Goal: Use online tool/utility: Utilize a website feature to perform a specific function

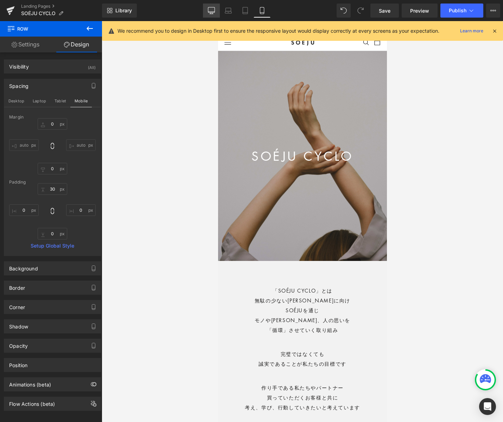
click at [212, 8] on icon at bounding box center [211, 10] width 7 height 7
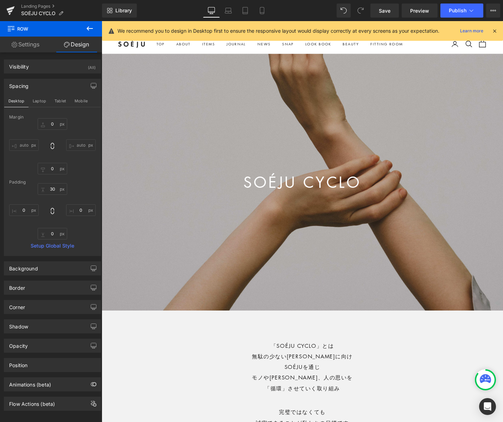
type input "0"
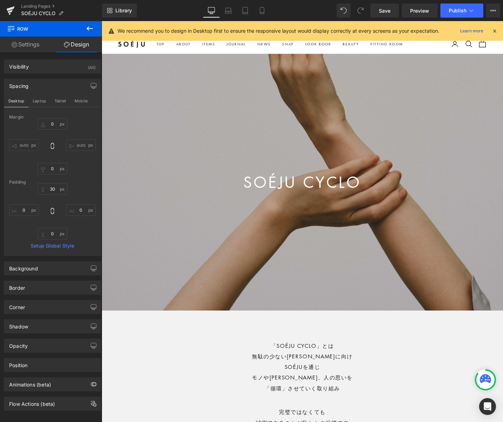
type input "0"
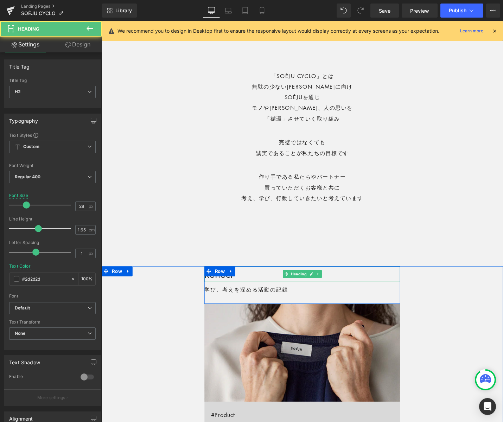
click at [255, 289] on h2 "Reflect" at bounding box center [315, 289] width 208 height 16
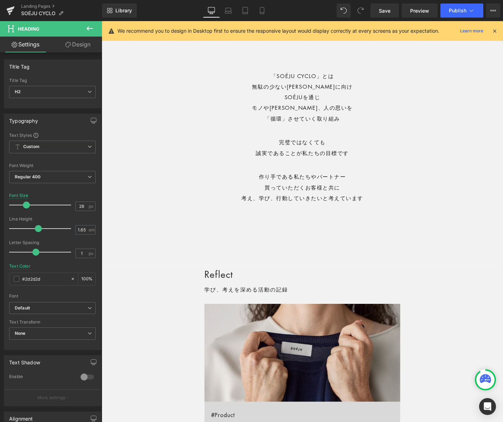
click at [82, 43] on link "Design" at bounding box center [77, 45] width 51 height 16
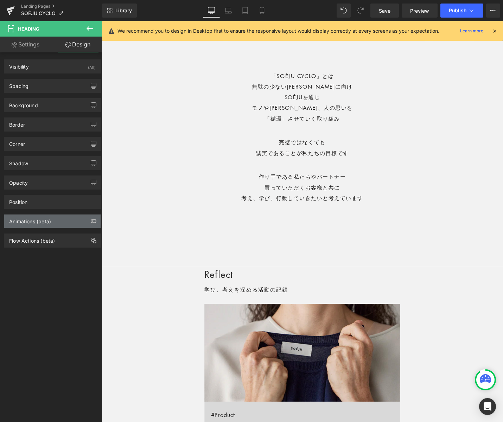
click at [40, 219] on div "Animations (beta)" at bounding box center [30, 220] width 42 height 10
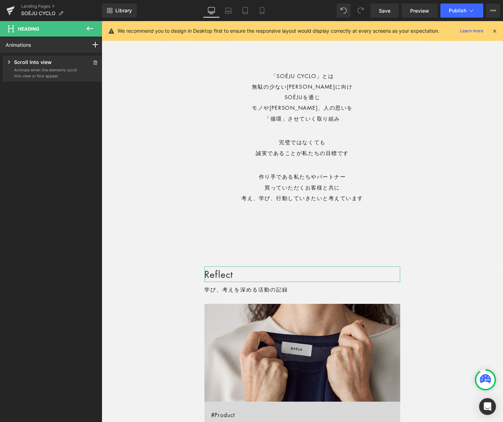
click at [47, 61] on p "Scroll Into view" at bounding box center [33, 62] width 38 height 9
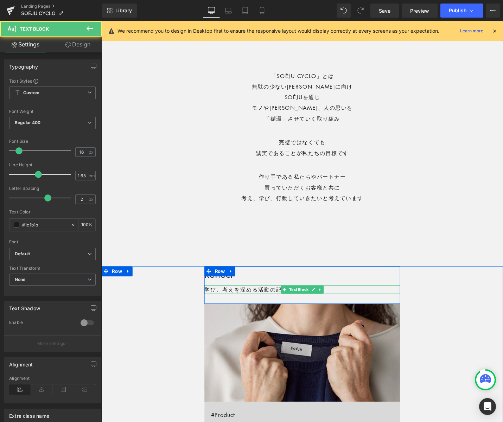
click at [242, 306] on p "学び、考えを深める活動の記録" at bounding box center [315, 305] width 208 height 9
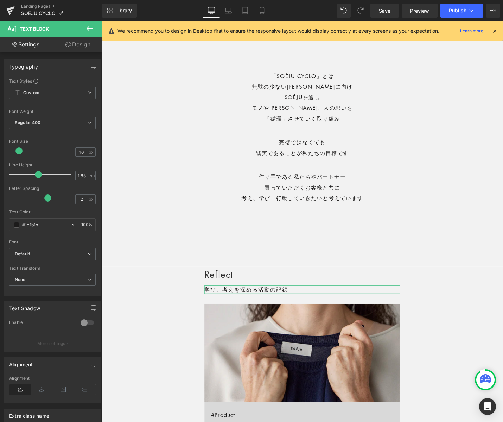
click at [85, 43] on link "Design" at bounding box center [77, 45] width 51 height 16
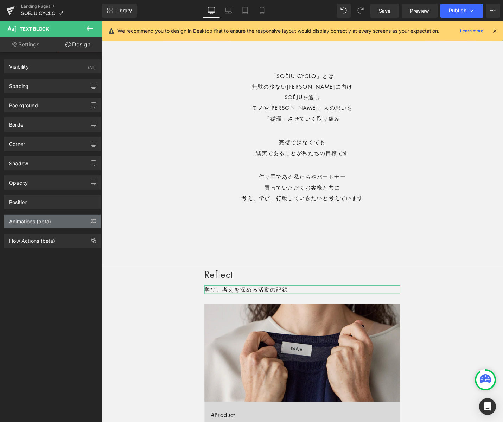
click at [64, 222] on div "Animations (beta)" at bounding box center [52, 221] width 96 height 13
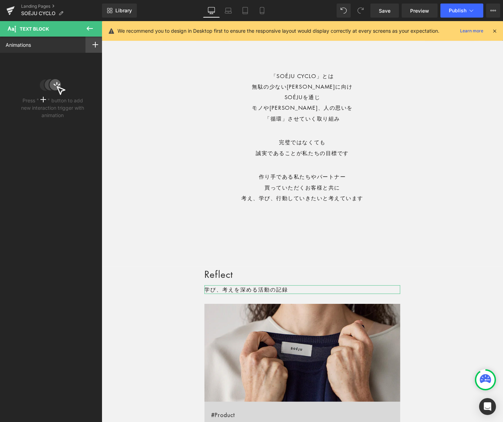
click at [93, 44] on rect at bounding box center [96, 44] width 6 height 1
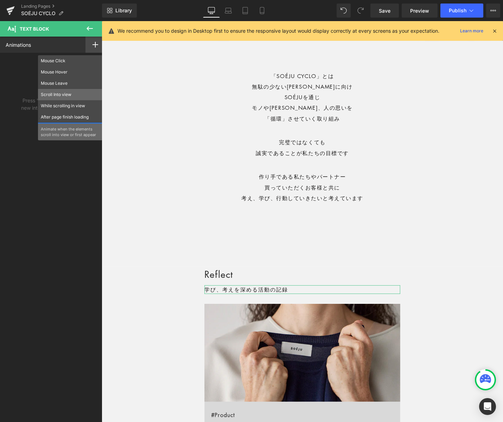
click at [68, 94] on p "Scroll Into view" at bounding box center [70, 94] width 59 height 6
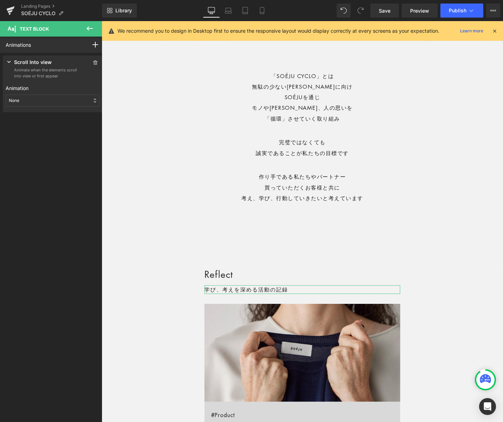
click at [49, 100] on div "None" at bounding box center [53, 101] width 94 height 12
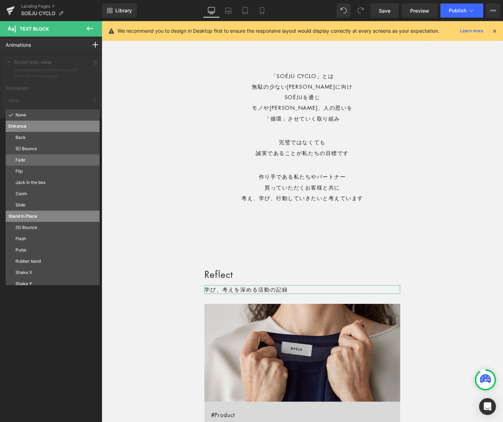
click at [42, 163] on p "Fade" at bounding box center [55, 160] width 81 height 6
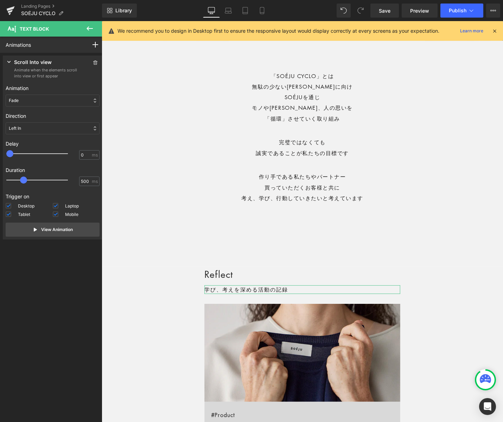
click at [33, 126] on div "Left In" at bounding box center [53, 128] width 94 height 12
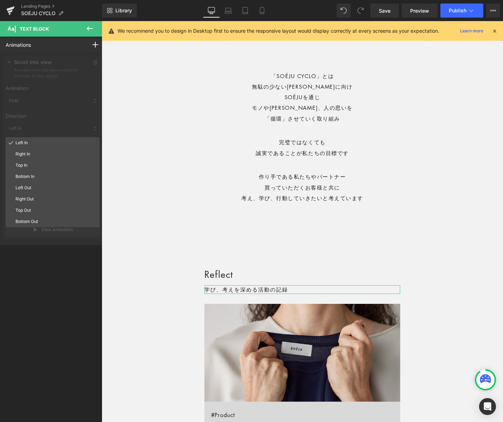
click at [38, 162] on p "Top In" at bounding box center [55, 165] width 81 height 6
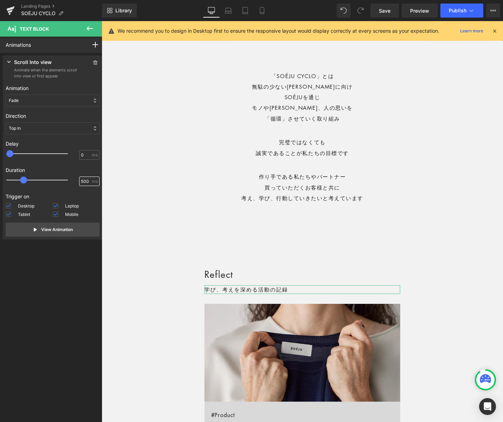
drag, startPoint x: 73, startPoint y: 181, endPoint x: 69, endPoint y: 181, distance: 4.2
click at [68, 181] on div "500 ms" at bounding box center [53, 182] width 94 height 11
type input "800"
click at [70, 230] on p "View Animation" at bounding box center [57, 230] width 32 height 6
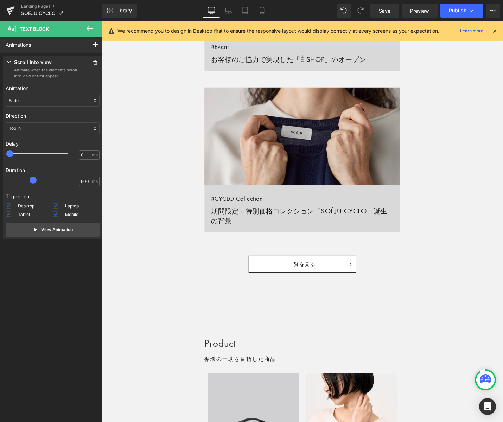
scroll to position [890, 0]
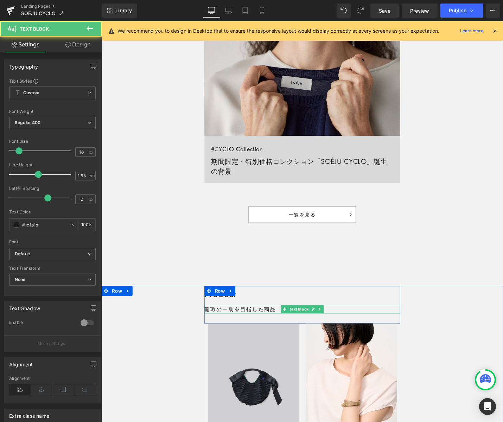
click at [225, 325] on p "循環の一助を目指した商品" at bounding box center [315, 326] width 208 height 9
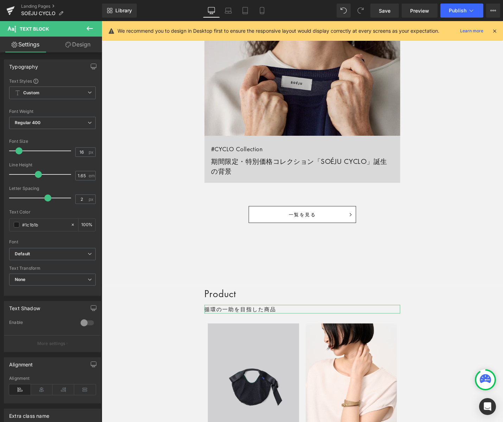
click at [79, 51] on link "Design" at bounding box center [77, 45] width 51 height 16
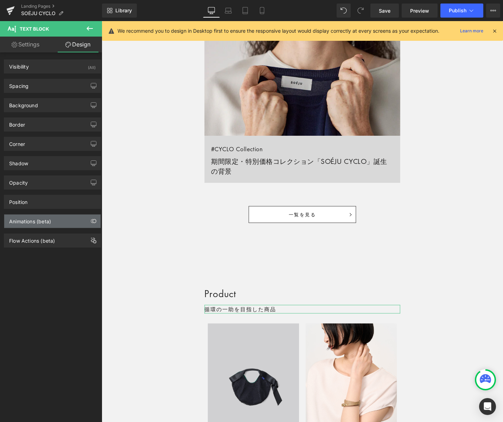
click at [27, 223] on div "Animations (beta)" at bounding box center [30, 220] width 42 height 10
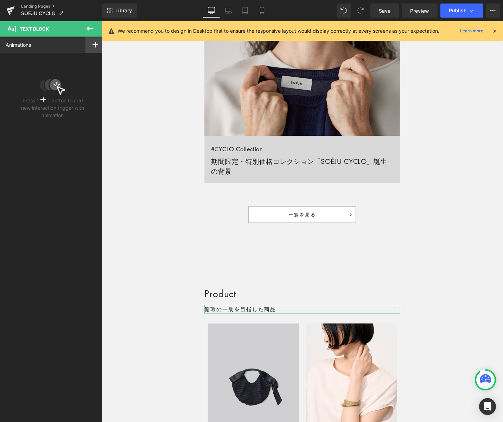
click at [93, 43] on icon at bounding box center [96, 45] width 6 height 6
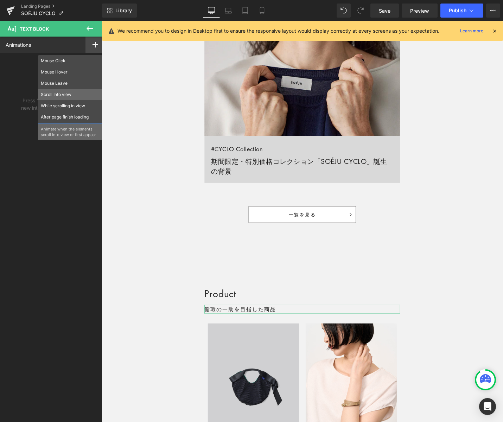
click at [62, 93] on p "Scroll Into view" at bounding box center [70, 94] width 59 height 6
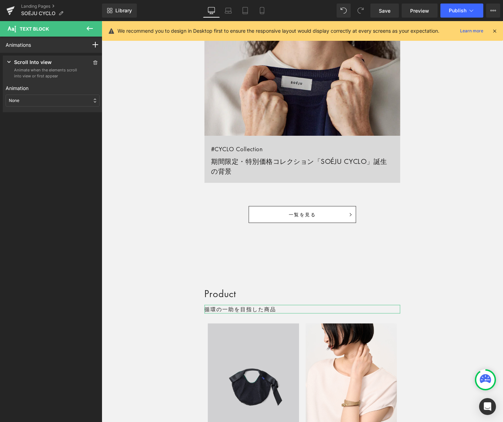
click at [46, 97] on div "None" at bounding box center [53, 101] width 94 height 12
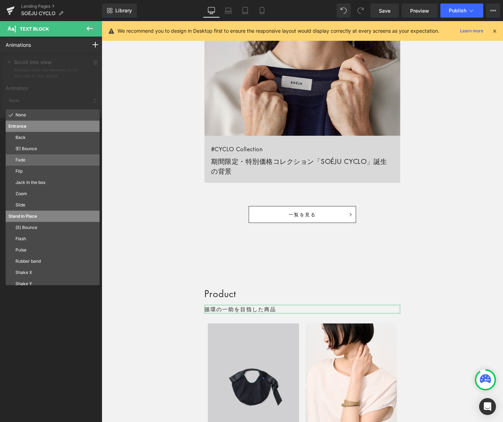
click at [41, 160] on p "Fade" at bounding box center [55, 160] width 81 height 6
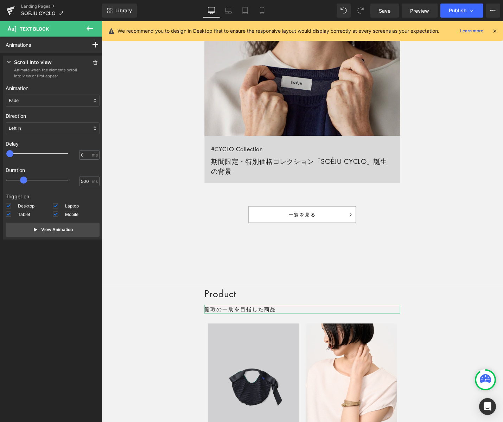
click at [60, 124] on div "Left In" at bounding box center [53, 128] width 94 height 12
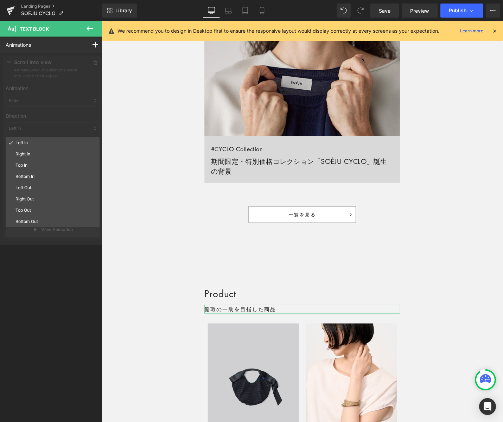
click at [53, 165] on p "Top In" at bounding box center [55, 165] width 81 height 6
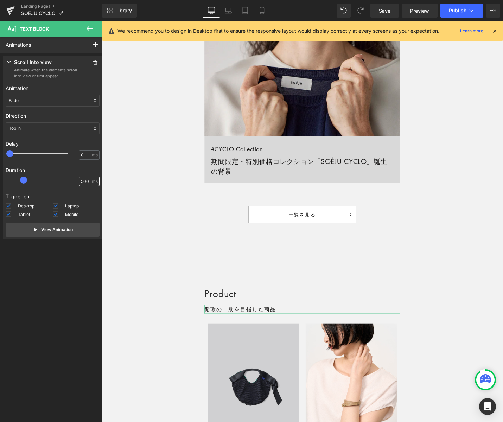
drag, startPoint x: 80, startPoint y: 181, endPoint x: 72, endPoint y: 181, distance: 8.1
click at [72, 182] on div "500 ms" at bounding box center [53, 182] width 94 height 11
type input "800"
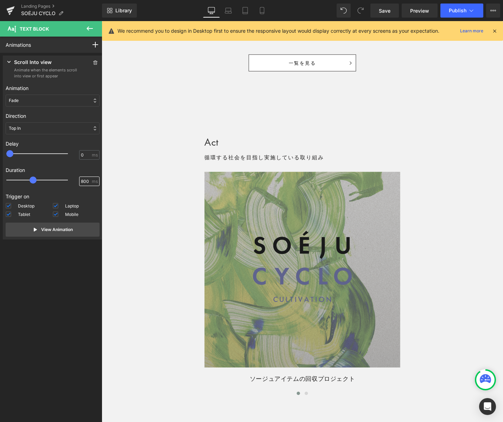
scroll to position [1631, 0]
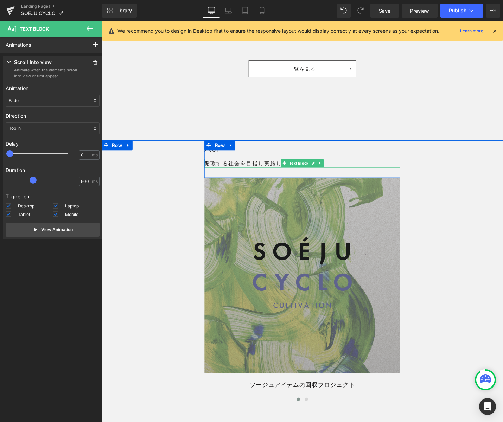
click at [228, 172] on p "循環する社会を目指し実施している取り組み" at bounding box center [315, 171] width 208 height 9
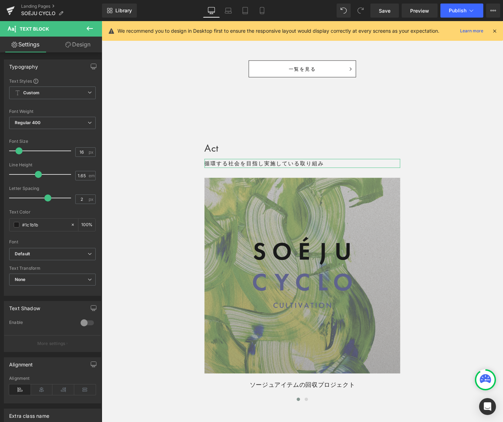
drag, startPoint x: 90, startPoint y: 46, endPoint x: 93, endPoint y: 60, distance: 14.6
click at [90, 46] on link "Design" at bounding box center [77, 45] width 51 height 16
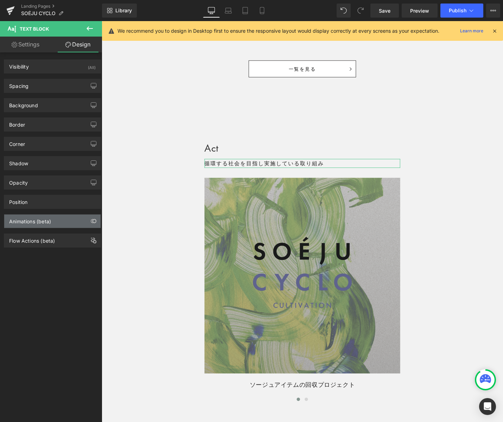
click at [48, 224] on div "Animations (beta)" at bounding box center [52, 221] width 96 height 13
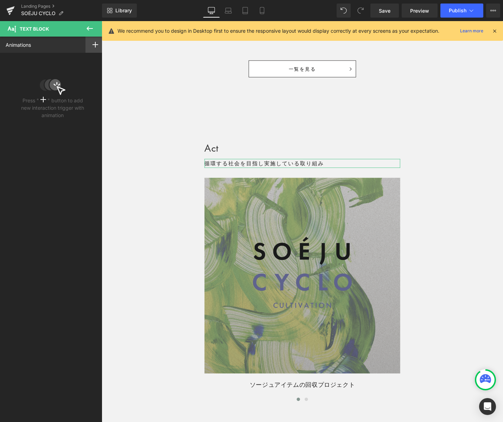
click at [93, 45] on rect at bounding box center [96, 44] width 6 height 1
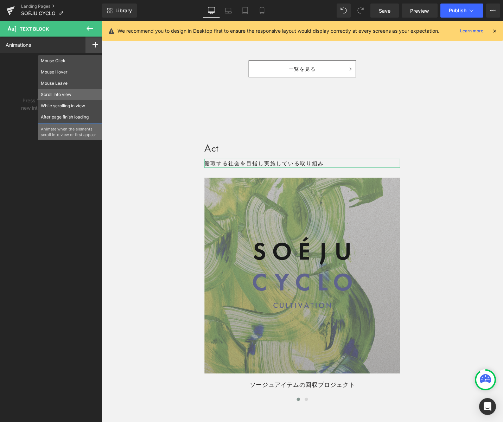
click at [67, 98] on div "Scroll Into view" at bounding box center [70, 94] width 64 height 11
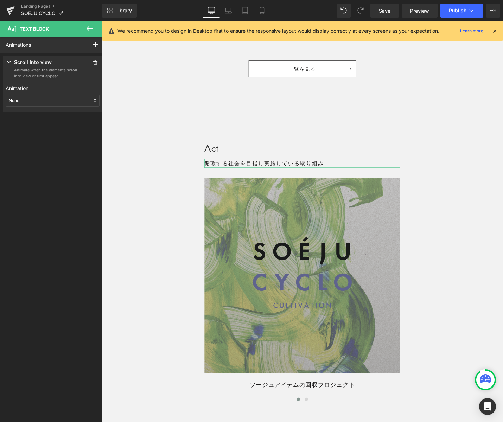
click at [58, 100] on div "None" at bounding box center [53, 101] width 94 height 12
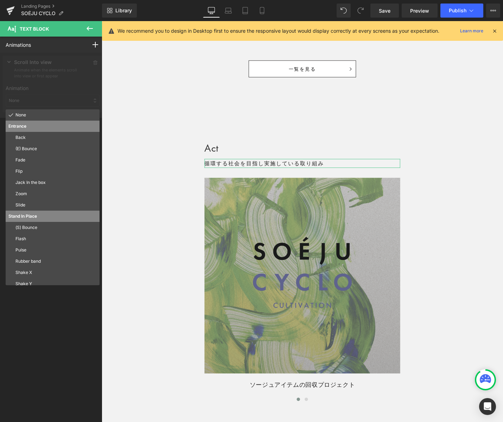
click at [61, 160] on p "Fade" at bounding box center [55, 160] width 81 height 6
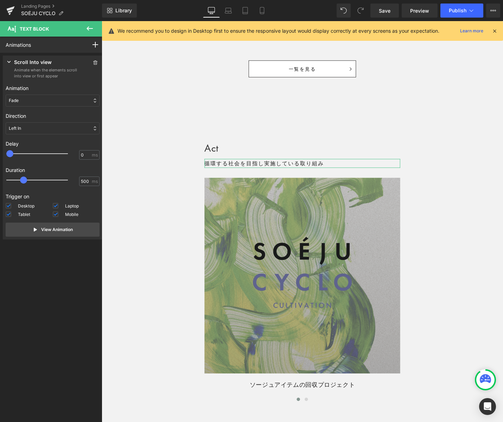
click at [28, 126] on div "Left In" at bounding box center [53, 128] width 94 height 12
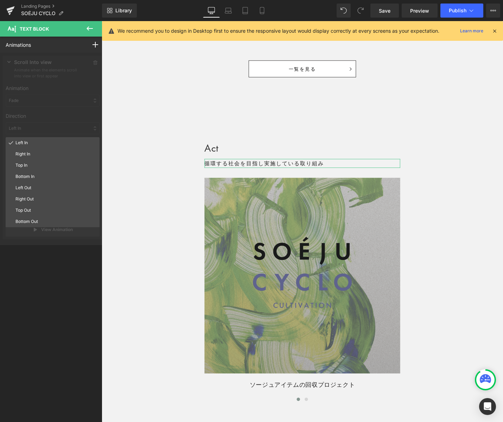
click at [30, 161] on div "Top In" at bounding box center [53, 165] width 94 height 11
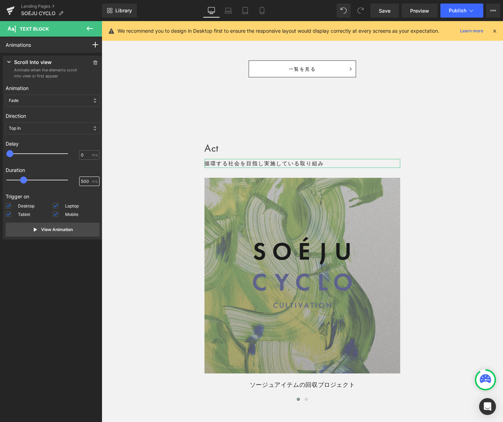
drag, startPoint x: 79, startPoint y: 180, endPoint x: 70, endPoint y: 182, distance: 9.0
click at [70, 182] on div "500 ms" at bounding box center [53, 182] width 94 height 11
type input "800"
click at [76, 232] on button "View Animation" at bounding box center [53, 230] width 94 height 14
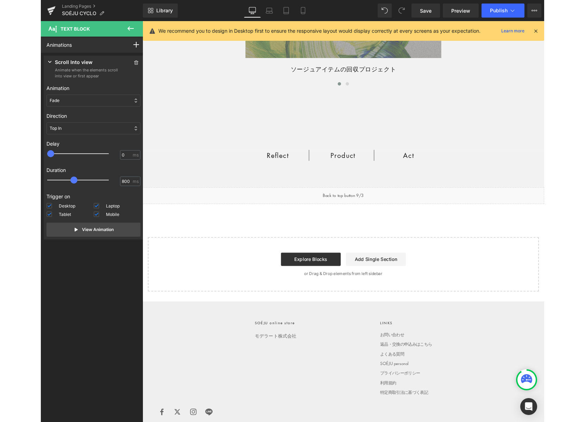
scroll to position [1992, 0]
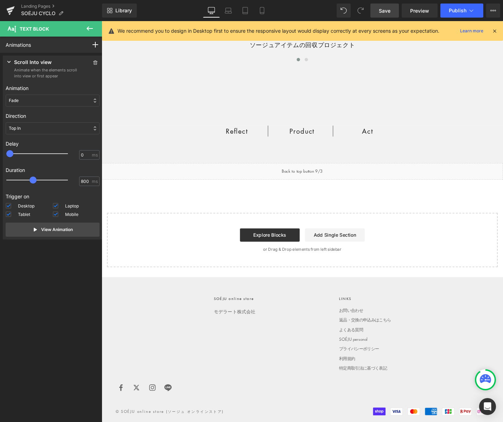
click at [386, 10] on span "Save" at bounding box center [385, 10] width 12 height 7
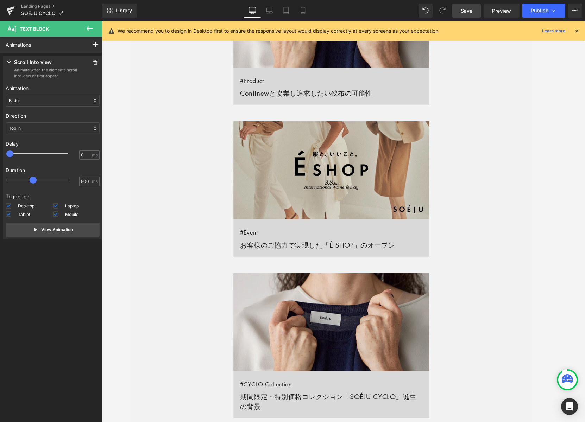
scroll to position [546, 0]
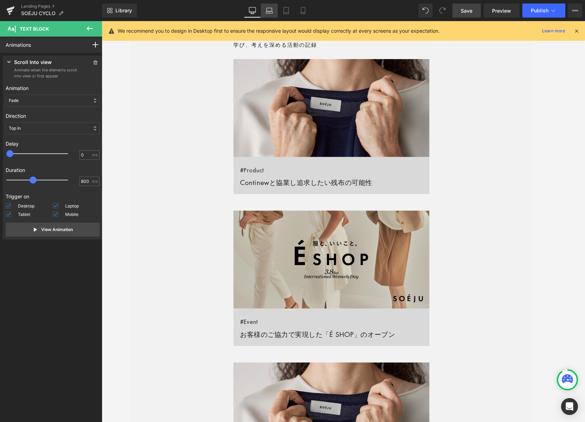
click at [270, 11] on icon at bounding box center [269, 10] width 7 height 7
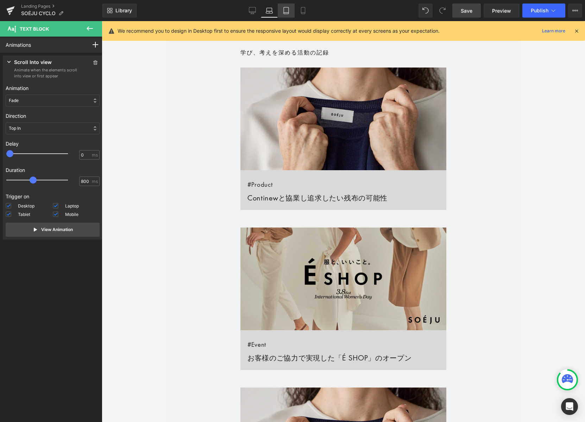
click at [286, 7] on icon at bounding box center [285, 10] width 7 height 7
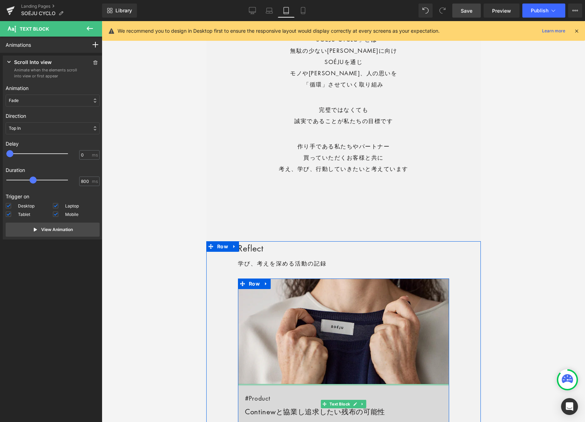
scroll to position [301, 0]
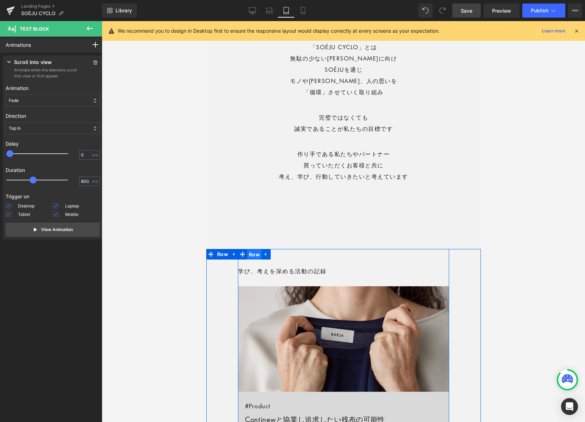
click at [255, 257] on span "Row" at bounding box center [254, 254] width 14 height 11
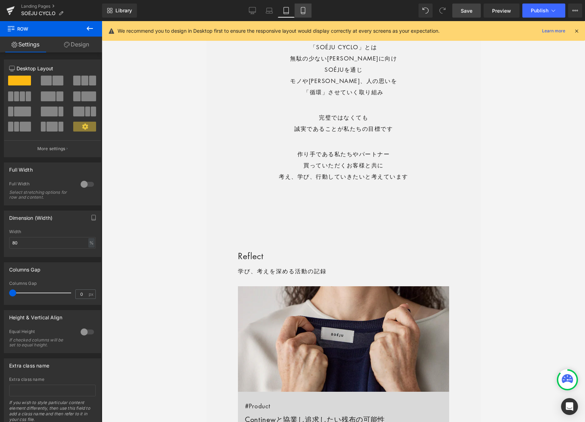
click at [305, 10] on icon at bounding box center [303, 10] width 4 height 7
type input "100"
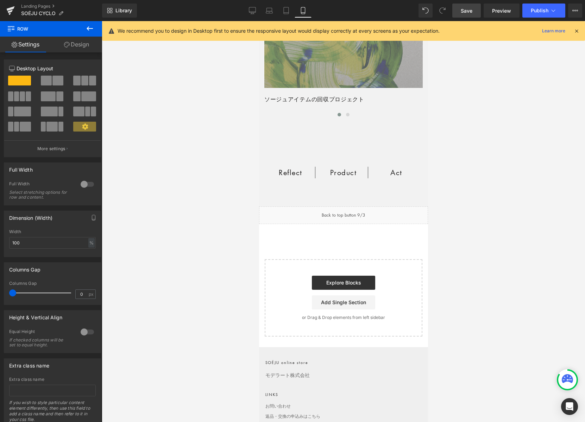
scroll to position [1624, 0]
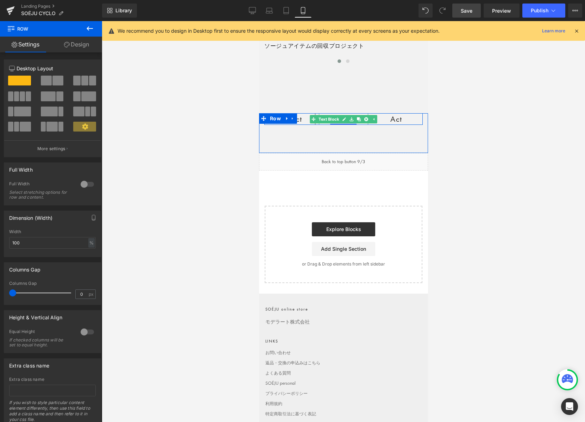
click at [344, 120] on icon at bounding box center [344, 119] width 4 height 4
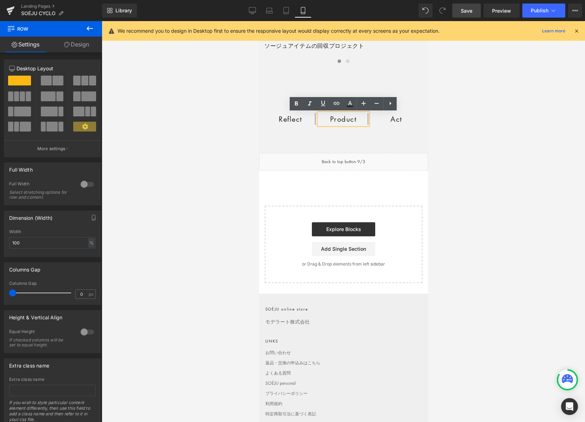
click at [77, 47] on link "Design" at bounding box center [76, 45] width 51 height 16
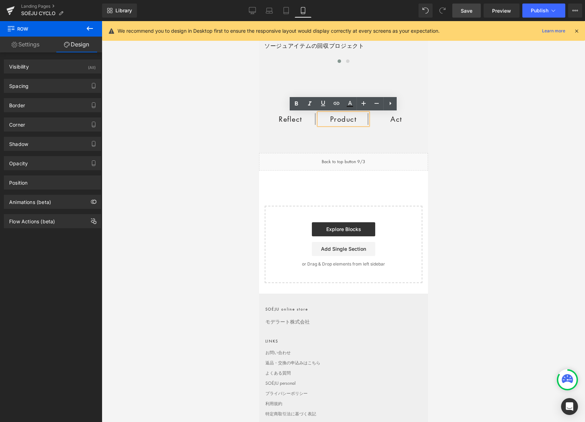
click at [31, 46] on link "Settings" at bounding box center [25, 45] width 51 height 16
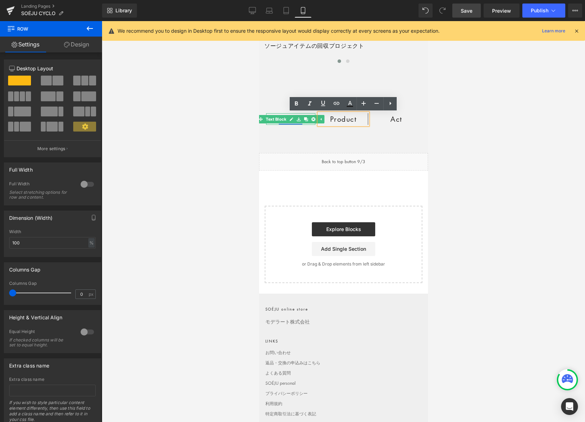
click at [292, 119] on icon at bounding box center [291, 119] width 4 height 4
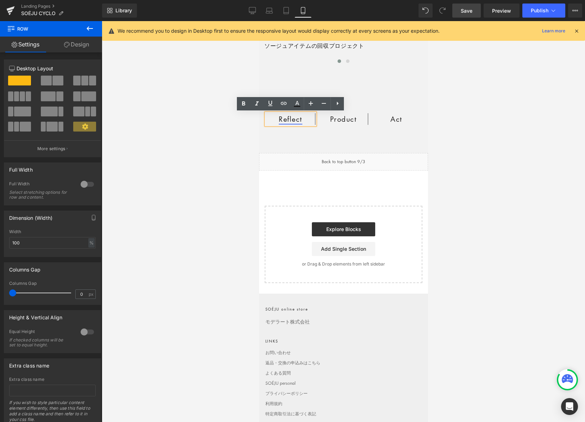
click at [292, 120] on link "Reflect" at bounding box center [290, 119] width 24 height 10
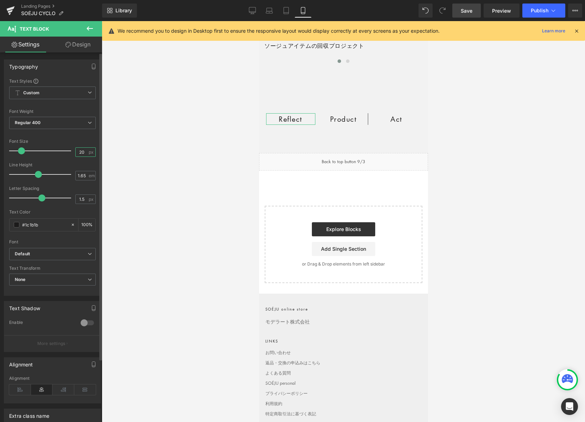
click at [78, 152] on input "20" at bounding box center [82, 152] width 12 height 9
click at [286, 8] on icon at bounding box center [285, 10] width 7 height 7
type input "20"
type input "100"
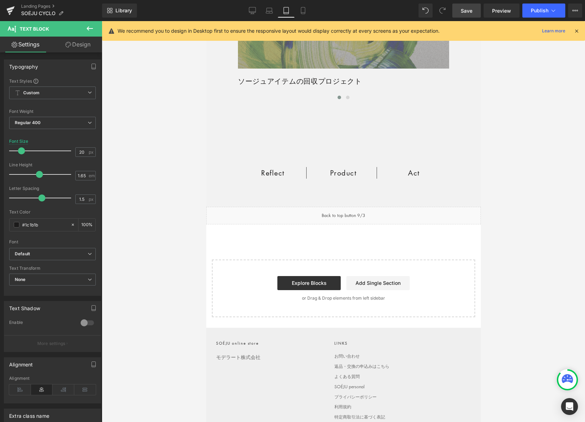
scroll to position [1949, 0]
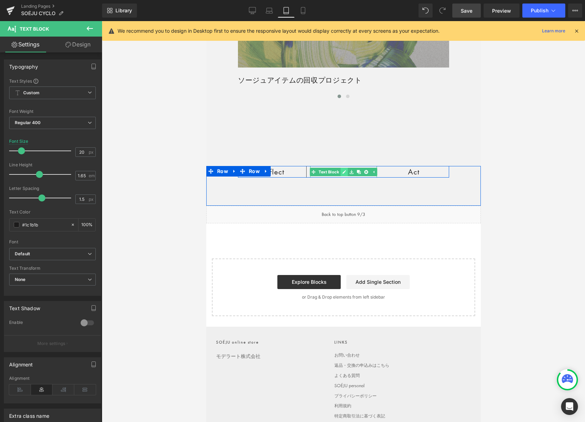
click at [345, 172] on icon at bounding box center [344, 172] width 4 height 4
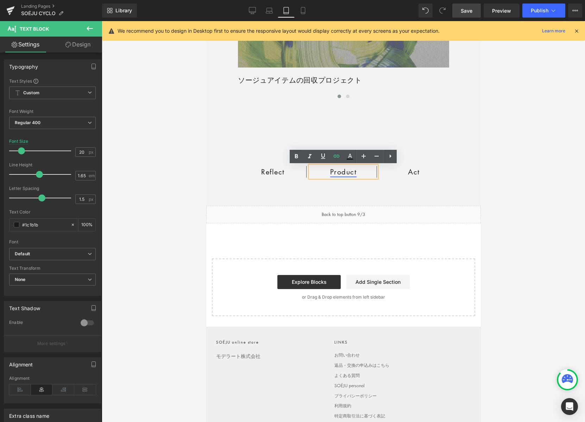
click at [345, 172] on link "Product" at bounding box center [343, 172] width 27 height 10
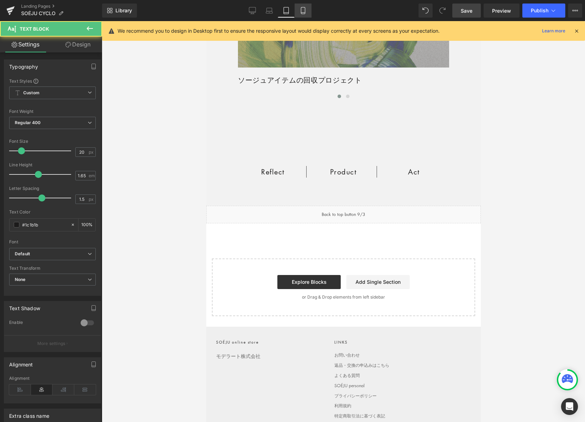
click at [300, 9] on icon at bounding box center [302, 10] width 7 height 7
type input "100"
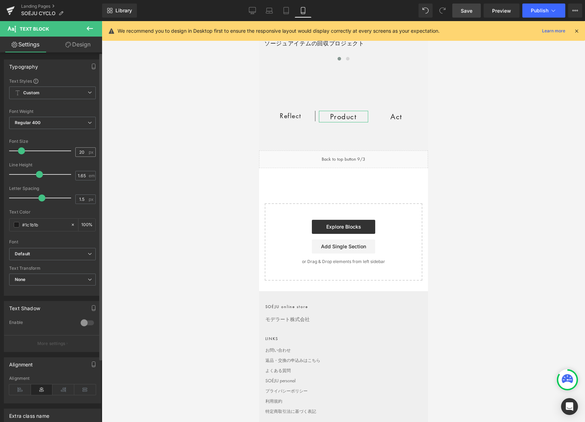
scroll to position [1626, 0]
click at [79, 151] on input "20" at bounding box center [82, 152] width 12 height 9
type input "18"
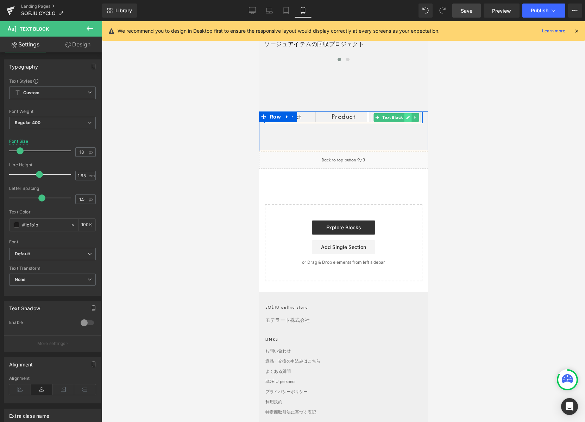
click at [409, 117] on icon at bounding box center [408, 117] width 4 height 4
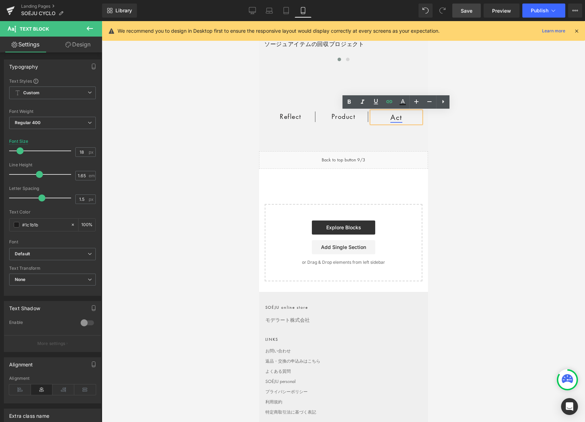
click at [397, 117] on link "Act" at bounding box center [396, 117] width 12 height 10
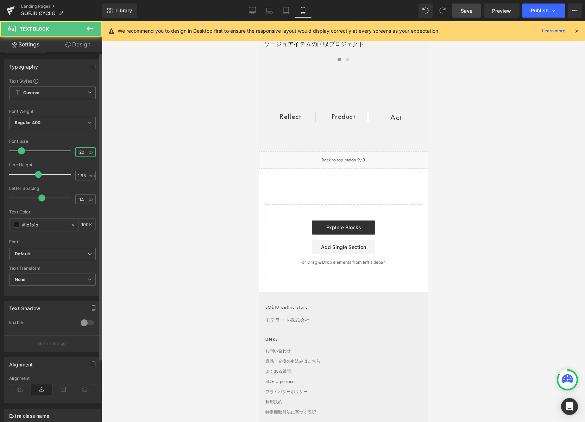
click at [78, 150] on input "20" at bounding box center [82, 152] width 12 height 9
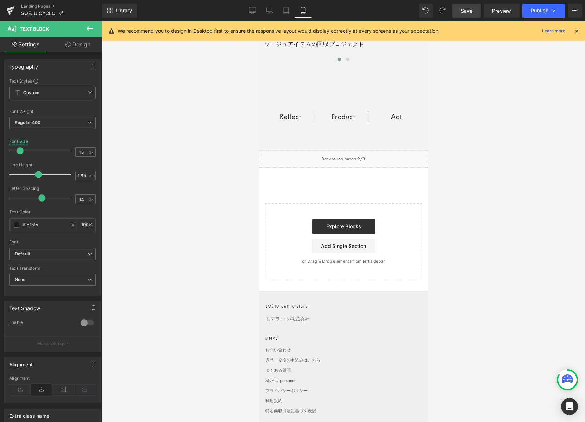
click at [459, 8] on link "Save" at bounding box center [466, 11] width 28 height 14
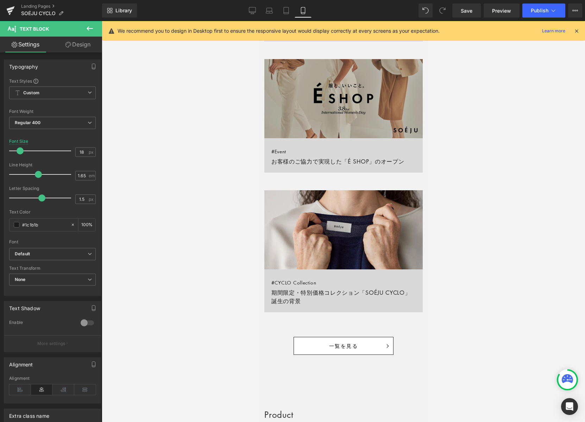
scroll to position [580, 0]
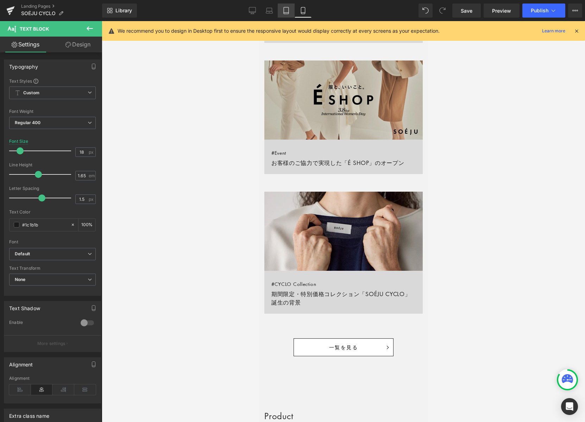
click at [286, 13] on icon at bounding box center [285, 10] width 7 height 7
type input "20"
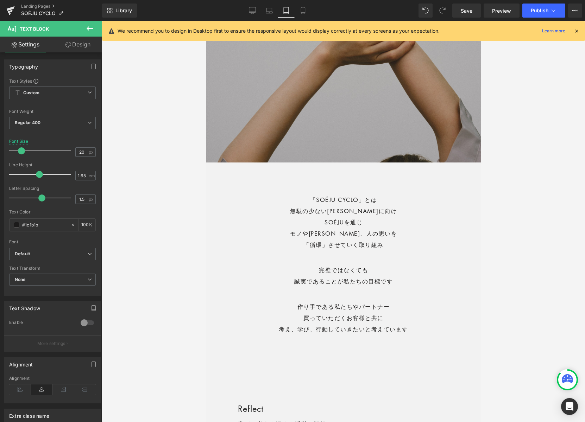
scroll to position [0, 0]
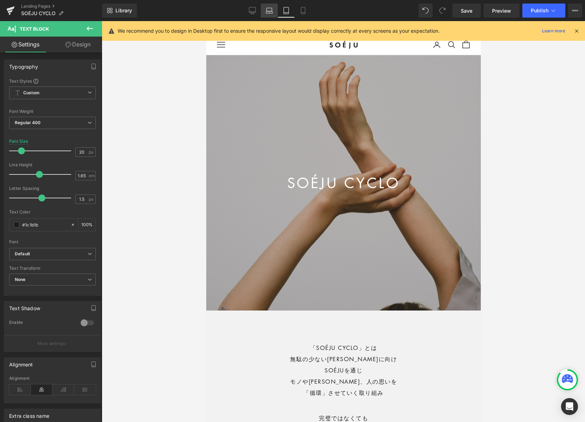
click at [270, 11] on icon at bounding box center [269, 12] width 7 height 2
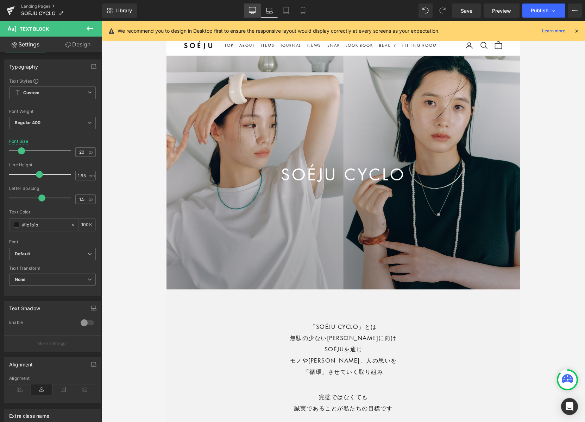
click at [251, 11] on icon at bounding box center [252, 10] width 7 height 7
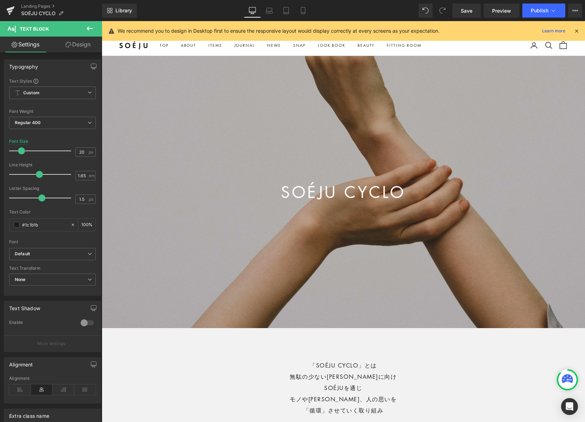
type input "100"
click at [341, 60] on span "Hero Banner" at bounding box center [343, 61] width 34 height 11
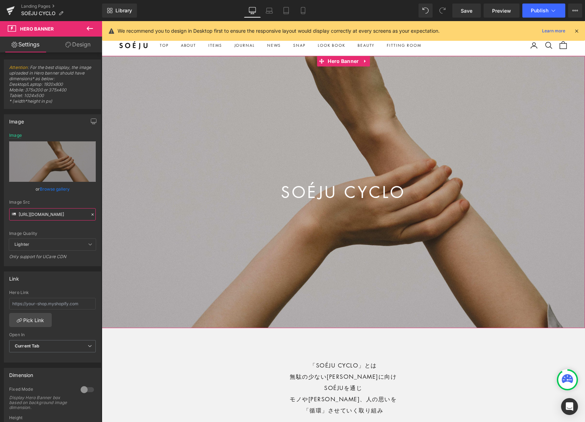
scroll to position [0, 128]
drag, startPoint x: 120, startPoint y: 236, endPoint x: 149, endPoint y: 216, distance: 35.4
drag, startPoint x: 270, startPoint y: 10, endPoint x: 268, endPoint y: 19, distance: 9.7
click at [270, 10] on icon at bounding box center [269, 10] width 7 height 7
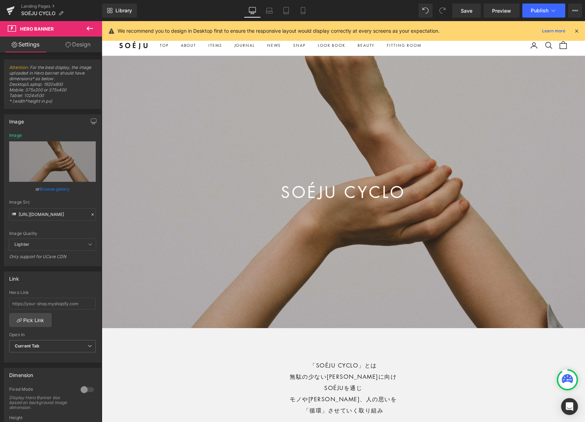
type input "[URL][DOMAIN_NAME]"
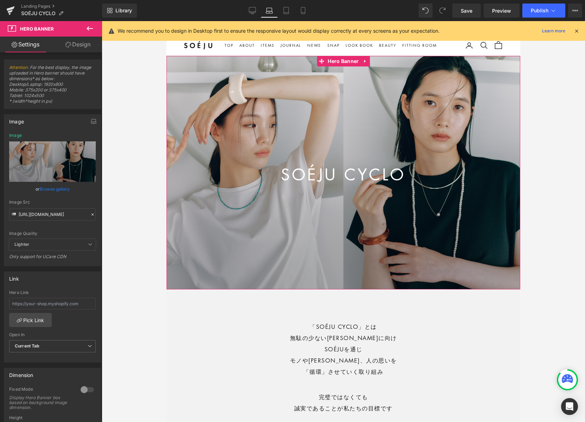
click at [90, 213] on icon at bounding box center [92, 214] width 5 height 5
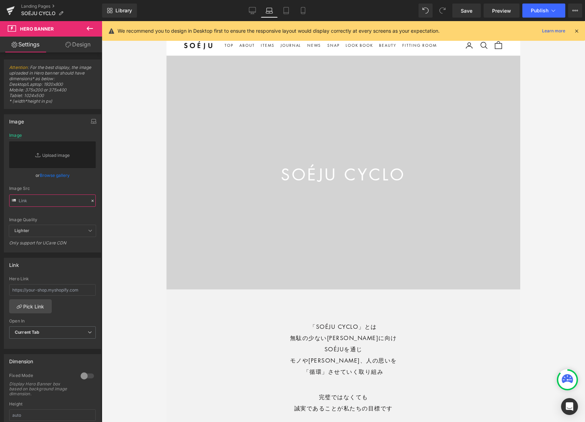
click at [46, 203] on input "text" at bounding box center [52, 201] width 87 height 12
paste input "[URL][DOMAIN_NAME]"
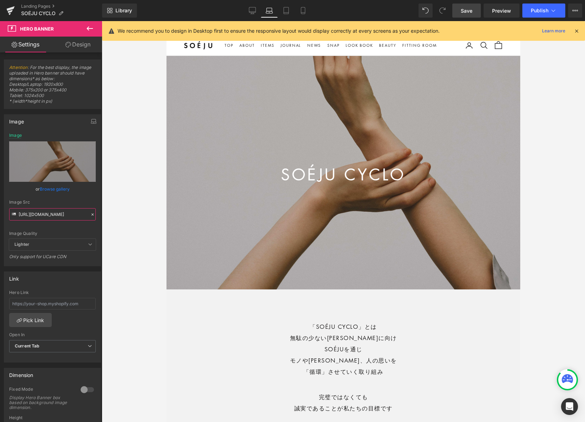
type input "[URL][DOMAIN_NAME]"
click at [465, 13] on span "Save" at bounding box center [466, 10] width 12 height 7
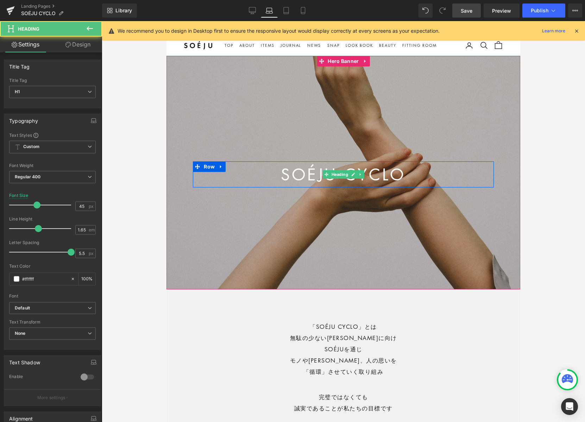
click at [394, 177] on h1 "SOÉJU CYCLO" at bounding box center [343, 174] width 300 height 26
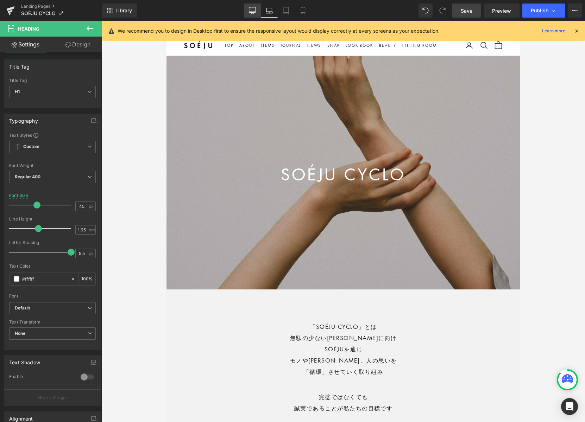
click at [253, 11] on icon at bounding box center [252, 10] width 7 height 7
type input "100"
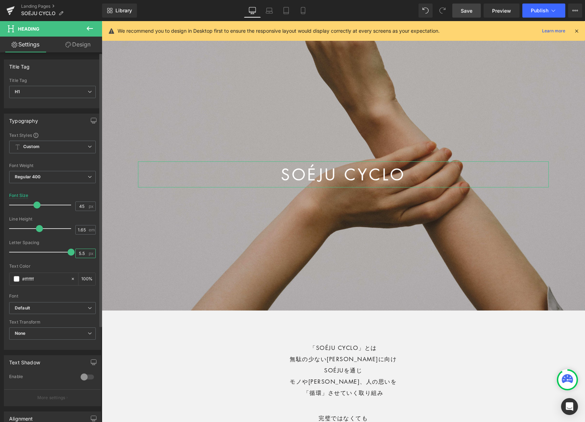
drag, startPoint x: 76, startPoint y: 254, endPoint x: 93, endPoint y: 254, distance: 17.2
click at [93, 254] on div "Text Styles Custom Custom Setup Global Style Custom Setup Global Style Thin 100…" at bounding box center [52, 240] width 96 height 217
type input "7"
click at [269, 11] on icon at bounding box center [269, 10] width 7 height 7
type input "100"
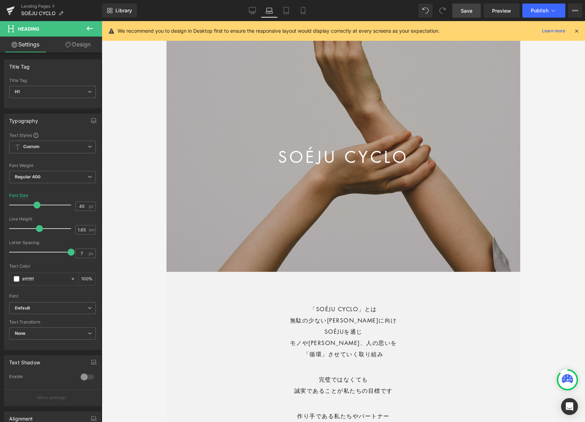
scroll to position [0, 0]
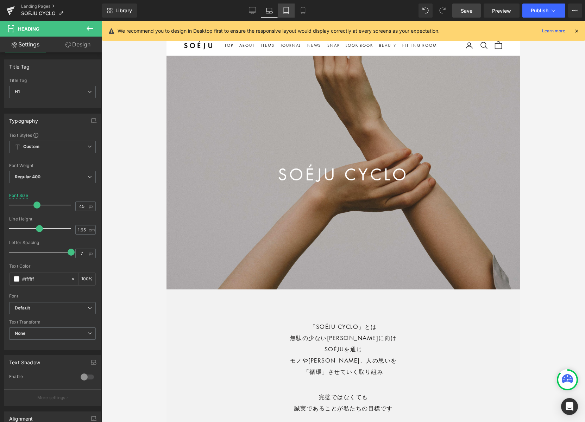
click at [283, 11] on icon at bounding box center [285, 10] width 7 height 7
type input "40"
type input "100"
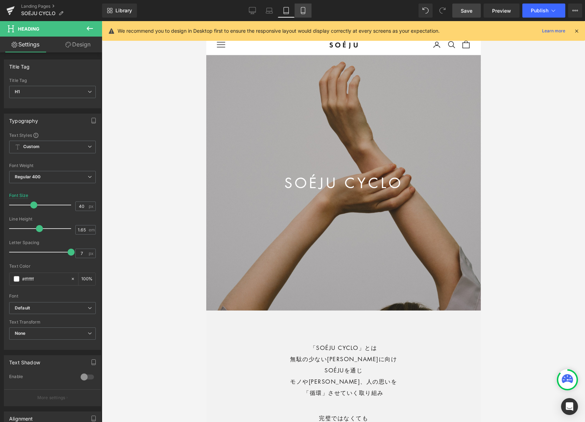
scroll to position [10, 0]
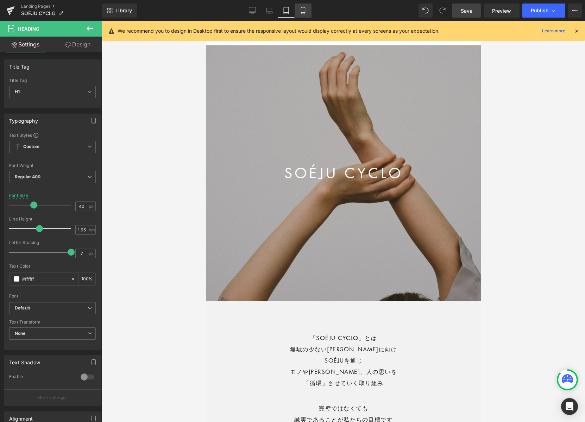
click at [306, 10] on link "Mobile" at bounding box center [302, 11] width 17 height 14
type input "35"
type input "100"
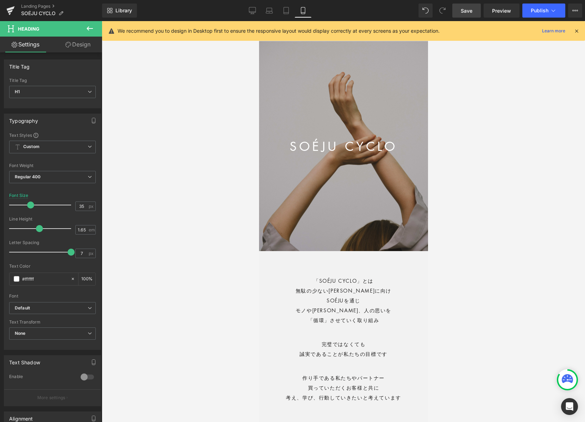
scroll to position [0, 0]
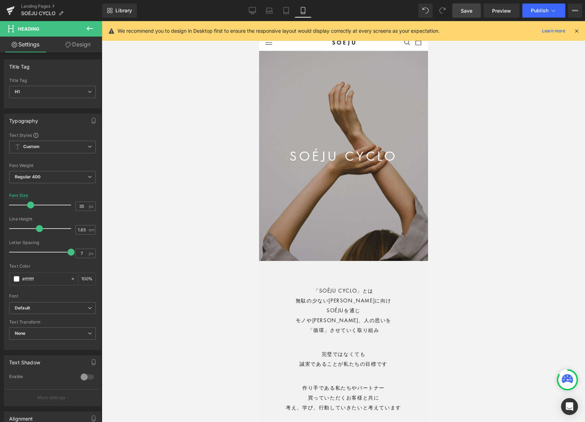
click at [460, 11] on link "Save" at bounding box center [466, 11] width 28 height 14
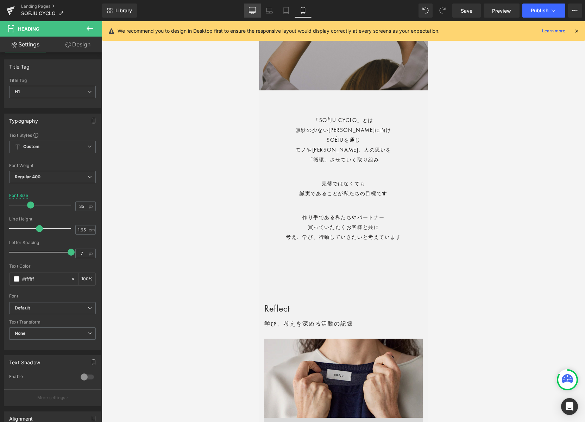
click at [251, 8] on icon at bounding box center [252, 10] width 7 height 7
type input "45"
type input "100"
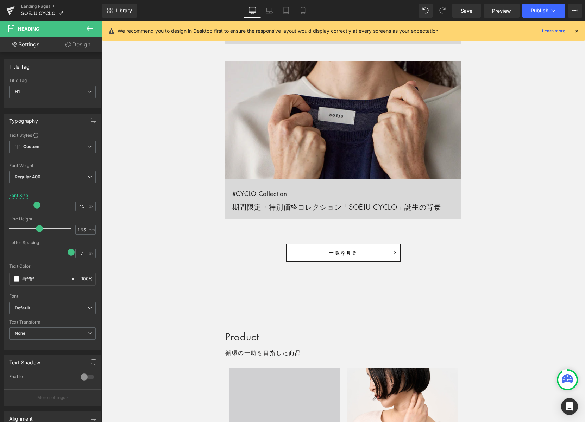
scroll to position [898, 0]
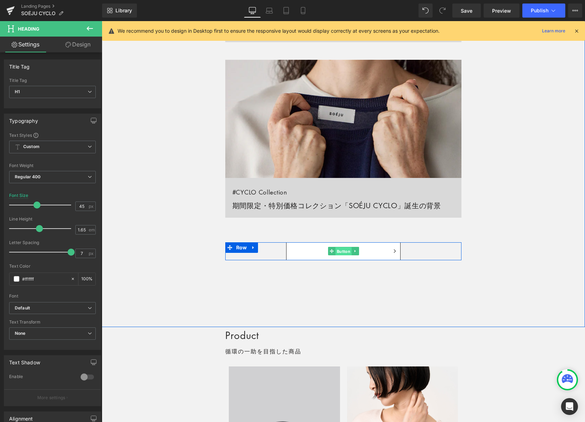
click at [341, 250] on span "Button" at bounding box center [343, 251] width 16 height 8
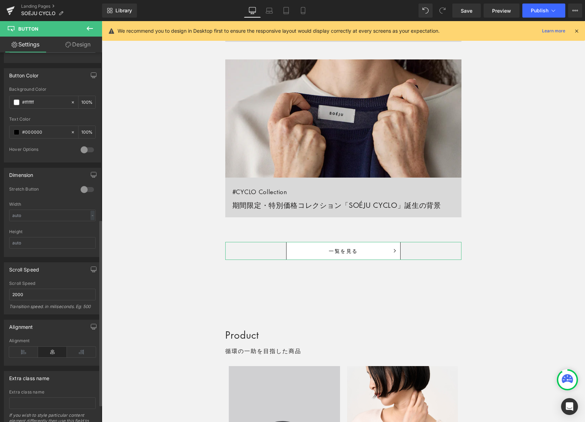
scroll to position [327, 0]
click at [70, 102] on icon at bounding box center [72, 103] width 5 height 5
type input "none"
type input "0"
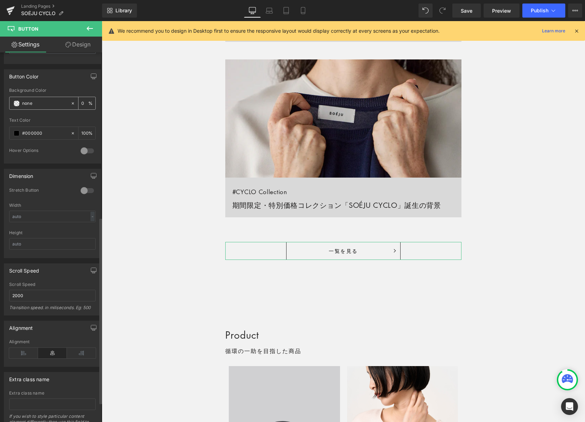
click at [17, 103] on span at bounding box center [17, 104] width 6 height 6
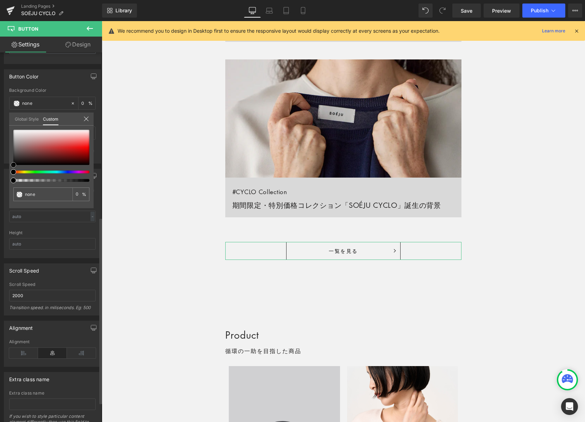
type input "#433636"
type input "100"
type input "#433636"
type input "100"
type input "#3f3535"
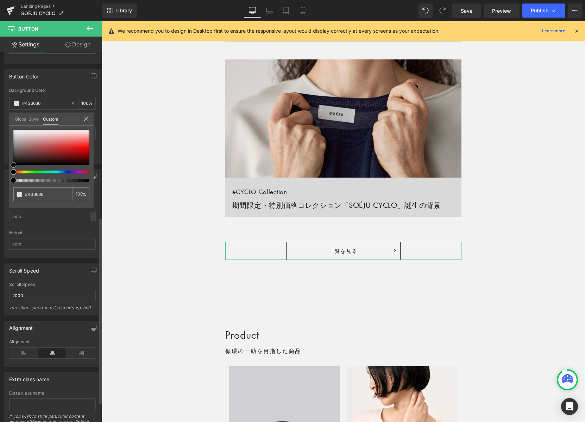
type input "#3f3535"
type input "#2d2929"
type input "#000000"
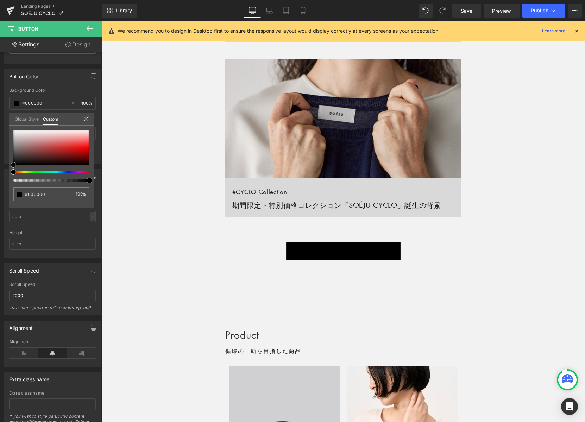
drag, startPoint x: 11, startPoint y: 163, endPoint x: -1, endPoint y: 171, distance: 14.8
click at [0, 171] on html "Button You are previewing how the will restyle your page. You can not edit Elem…" at bounding box center [292, 211] width 585 height 422
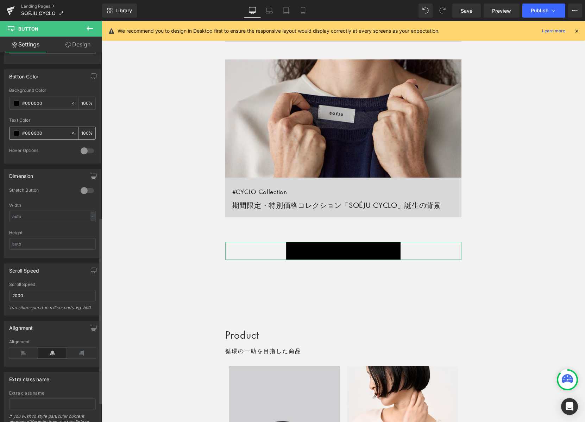
click at [17, 133] on span at bounding box center [17, 133] width 6 height 6
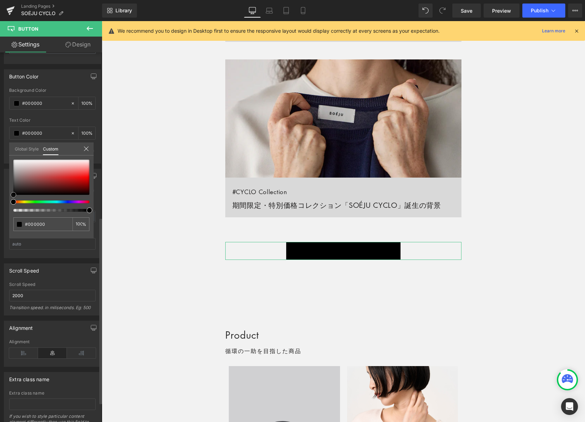
type input "#e8e2e2"
type input "#eae5e5"
type input "#f0eeee"
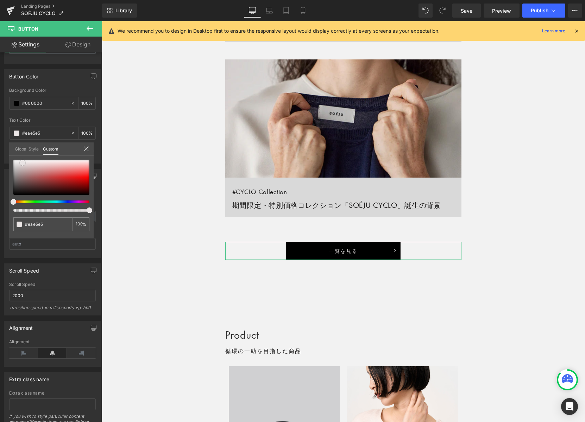
type input "#f0eeee"
type input "#ffffff"
drag, startPoint x: 23, startPoint y: 163, endPoint x: -15, endPoint y: 147, distance: 40.8
click at [0, 147] on html "Button You are previewing how the will restyle your page. You can not edit Elem…" at bounding box center [292, 211] width 585 height 422
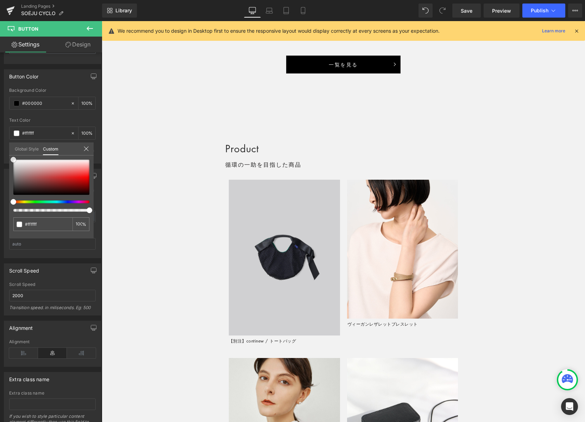
scroll to position [1088, 0]
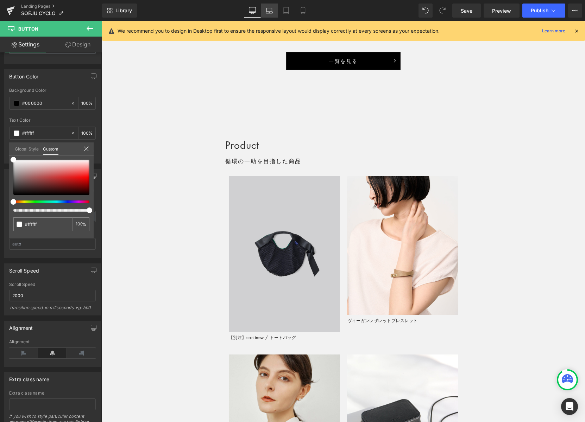
click at [270, 9] on icon at bounding box center [269, 10] width 7 height 7
type input "100"
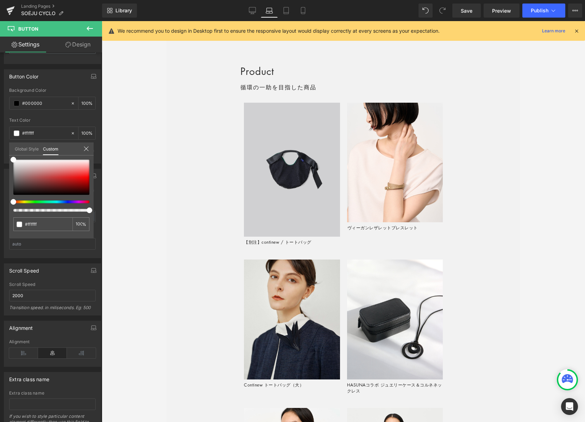
scroll to position [1014, 0]
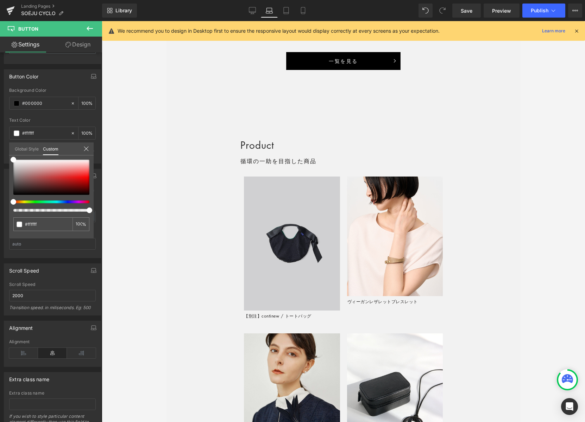
drag, startPoint x: 255, startPoint y: 13, endPoint x: 264, endPoint y: 18, distance: 10.4
click at [255, 13] on icon at bounding box center [252, 10] width 7 height 7
type input "100"
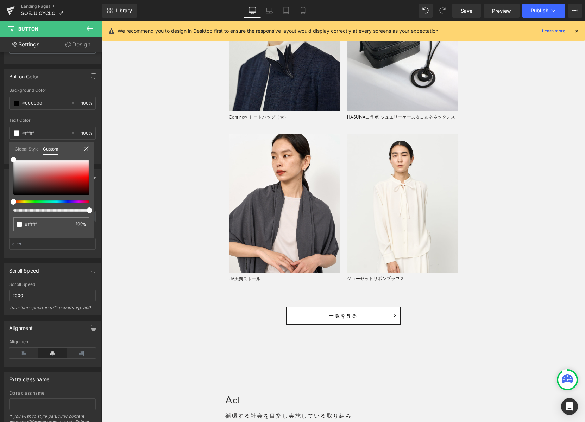
scroll to position [1512, 0]
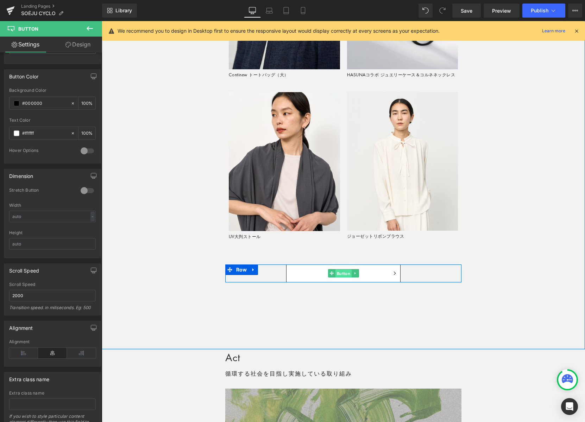
click at [344, 273] on span "Button" at bounding box center [343, 273] width 16 height 8
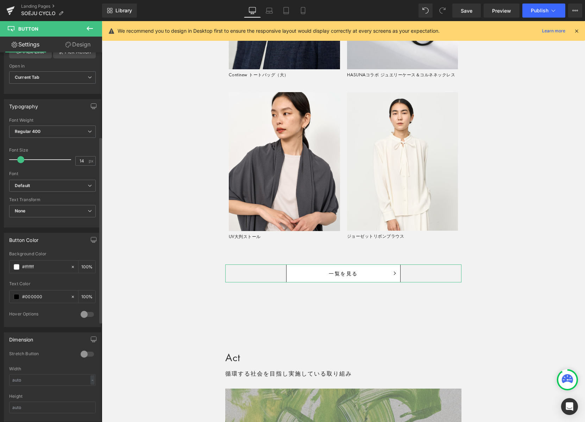
scroll to position [177, 0]
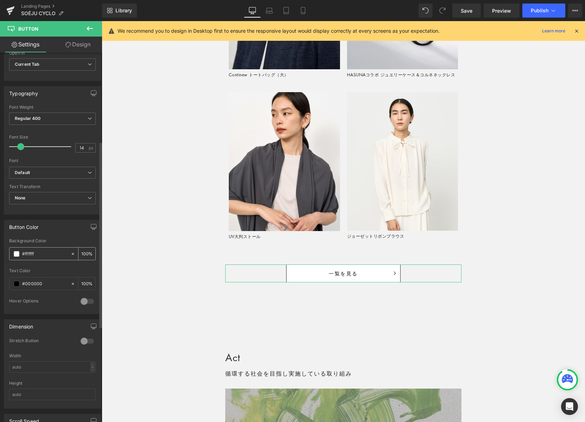
click at [15, 253] on span at bounding box center [17, 254] width 6 height 6
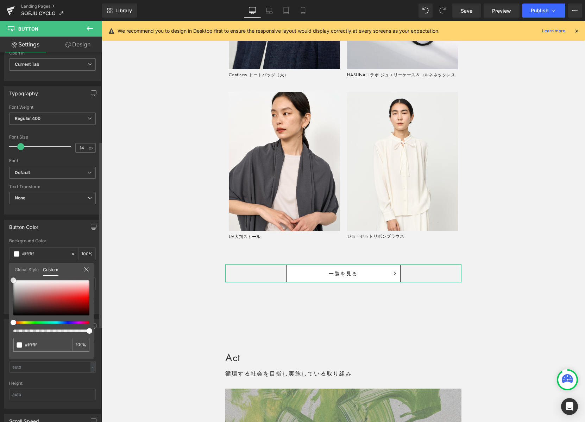
type input "#815959"
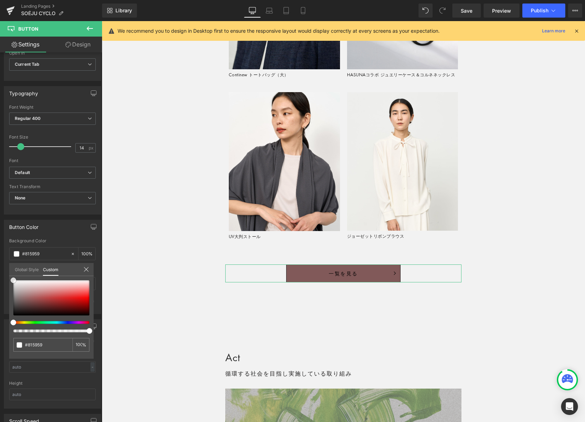
type input "#252121"
type input "#000000"
drag, startPoint x: 18, startPoint y: 311, endPoint x: 19, endPoint y: 298, distance: 12.4
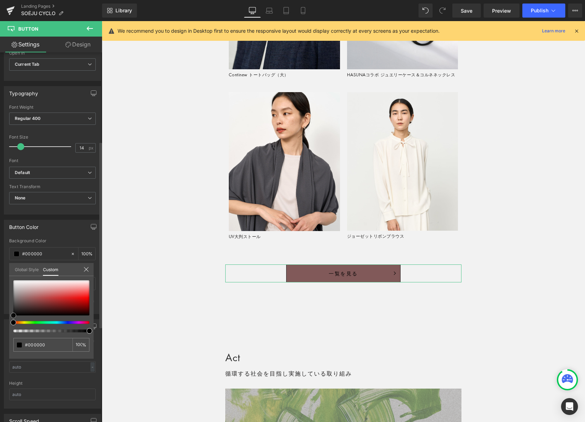
click at [0, 339] on html "Button You are previewing how the will restyle your page. You can not edit Elem…" at bounding box center [292, 211] width 585 height 422
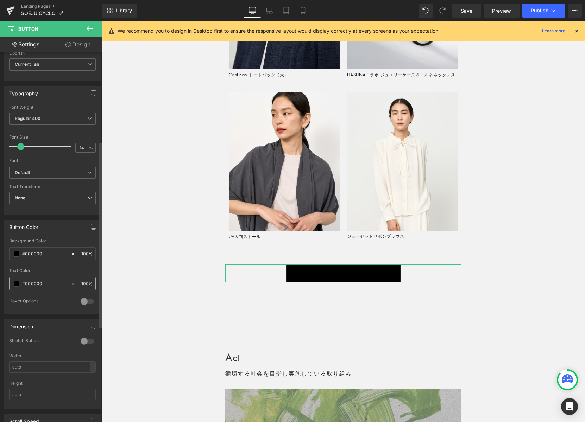
click at [18, 284] on span at bounding box center [17, 284] width 6 height 6
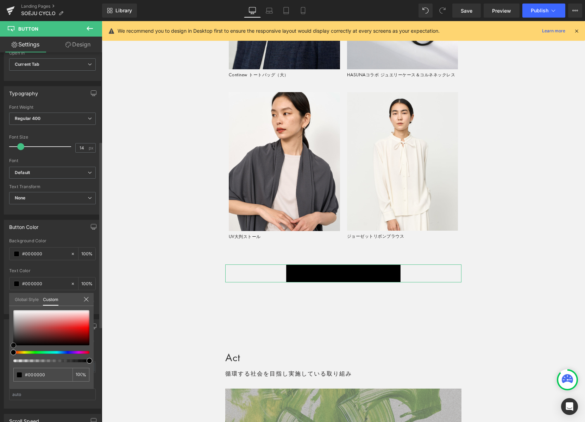
type input "#ae8888"
type input "#b08b8b"
type input "#c7bbbb"
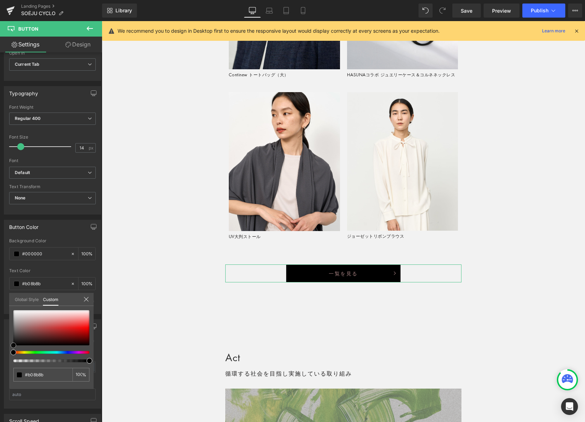
type input "#c7bbbb"
type input "#ffffff"
drag, startPoint x: 28, startPoint y: 324, endPoint x: -15, endPoint y: 279, distance: 62.7
click at [0, 279] on html "Button You are previewing how the will restyle your page. You can not edit Elem…" at bounding box center [292, 211] width 585 height 422
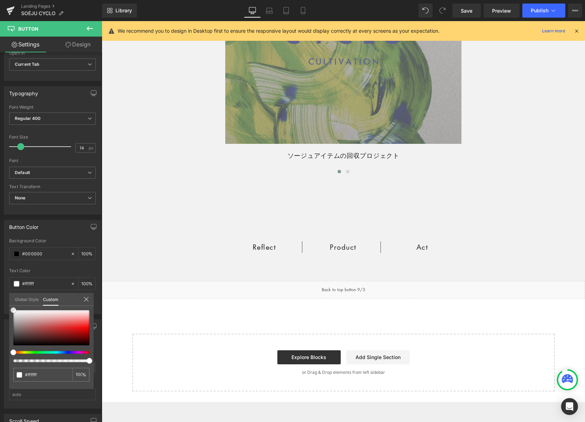
scroll to position [1997, 0]
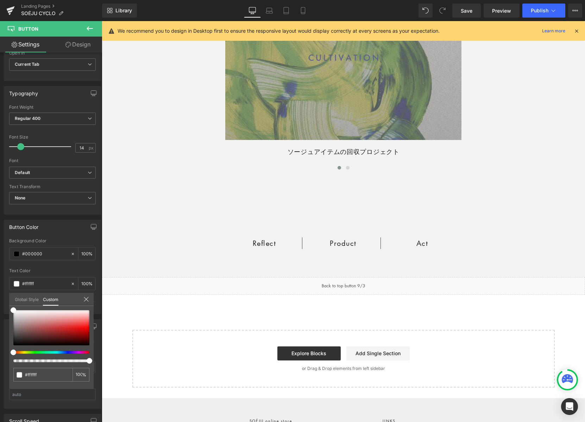
drag, startPoint x: 465, startPoint y: 9, endPoint x: 435, endPoint y: 6, distance: 29.4
click at [465, 9] on span "Save" at bounding box center [466, 10] width 12 height 7
click at [503, 11] on button "View Live Page View with current Template Save Template to Library Schedule Pub…" at bounding box center [575, 11] width 14 height 14
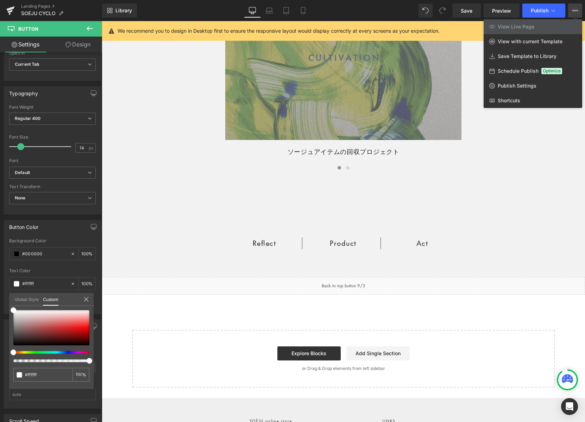
click at [503, 205] on div at bounding box center [343, 221] width 483 height 401
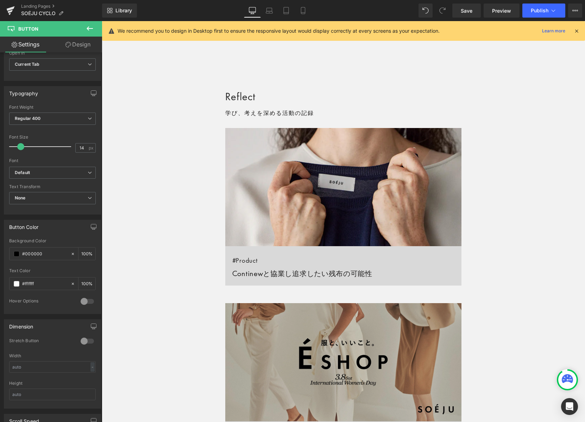
scroll to position [477, 0]
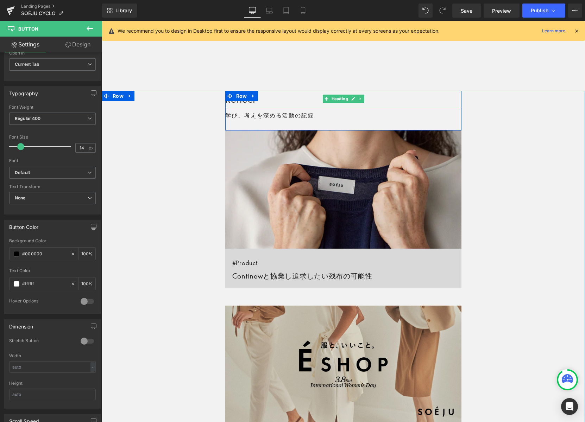
click at [266, 98] on h2 "Reflect" at bounding box center [343, 99] width 236 height 16
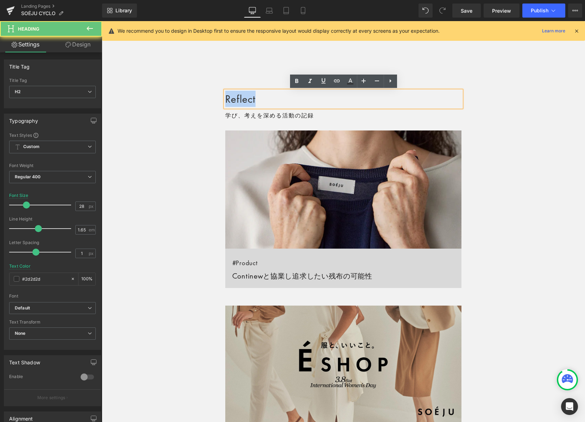
drag, startPoint x: 267, startPoint y: 99, endPoint x: 232, endPoint y: 97, distance: 34.5
click at [215, 97] on div "Reflect Heading 学び、考えを深める活動の記録 Text Block Row Image #Product Continewと協業し追求したい残…" at bounding box center [343, 386] width 483 height 590
copy h2 "Reflect"
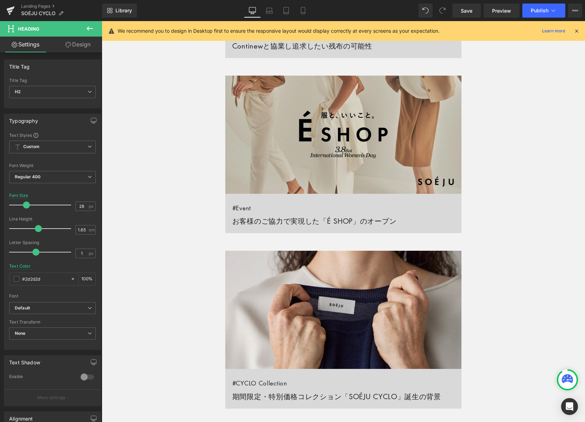
scroll to position [724, 0]
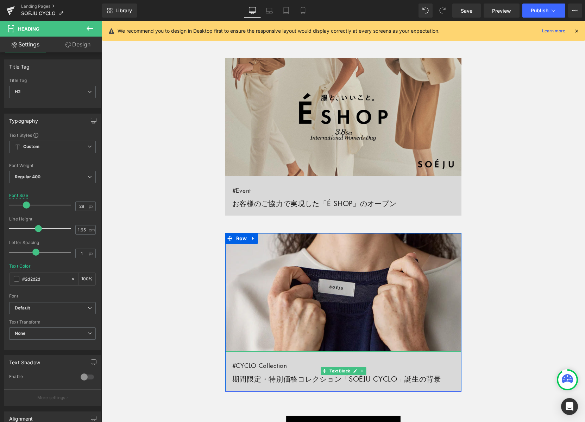
click at [238, 365] on span "#CYCLO Collection" at bounding box center [259, 366] width 55 height 8
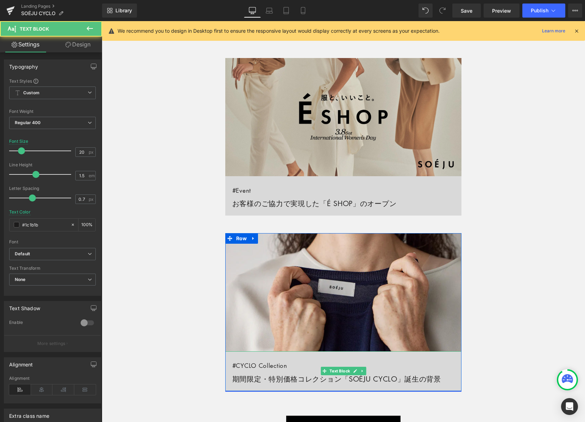
click at [238, 365] on span "#CYCLO Collection" at bounding box center [259, 366] width 55 height 8
click at [298, 380] on link "#CYCLO Collection 期間限定・特別価格コレクション「SOÉJU CYCLO」誕生の背景" at bounding box center [343, 371] width 236 height 40
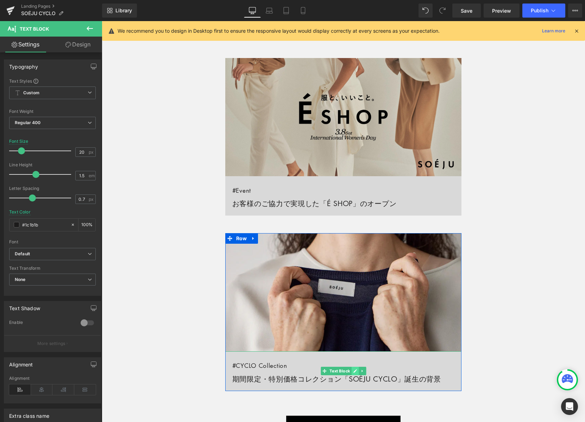
drag, startPoint x: 356, startPoint y: 370, endPoint x: 280, endPoint y: 369, distance: 76.3
click at [355, 370] on icon at bounding box center [355, 372] width 4 height 4
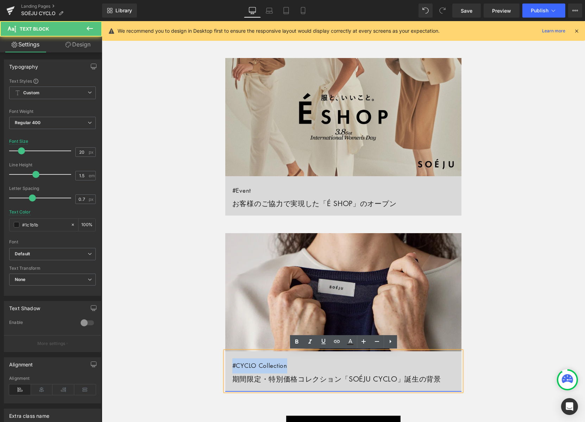
drag, startPoint x: 230, startPoint y: 366, endPoint x: 296, endPoint y: 366, distance: 65.8
click at [296, 366] on link "#CYCLO Collection 期間限定・特別価格コレクション「SOÉJU CYCLO」誕生の背景" at bounding box center [343, 371] width 236 height 40
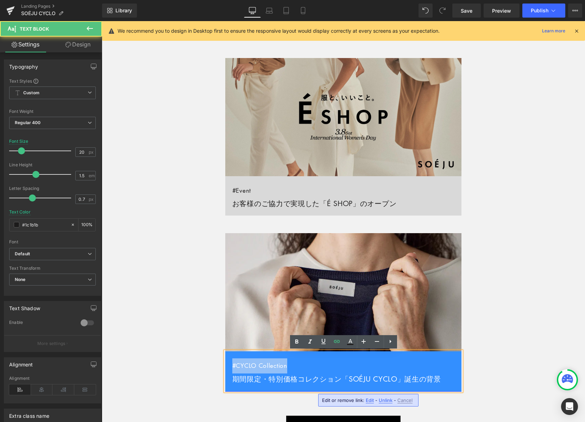
copy span "#CYCLO Collection"
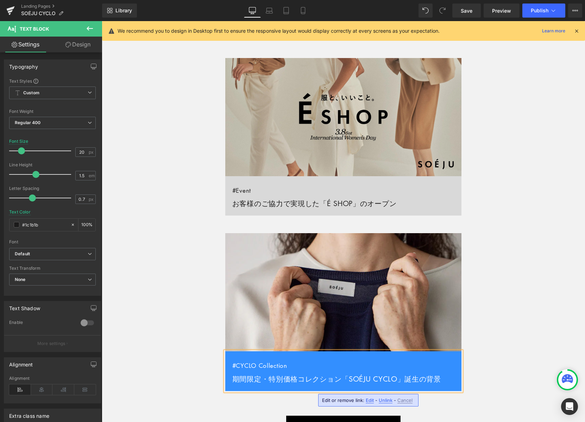
click at [503, 301] on div "Reflect Heading 学び、考えを深める活動の記録 Text Block Row Image #Product Continewと協業し追求したい残…" at bounding box center [343, 138] width 483 height 590
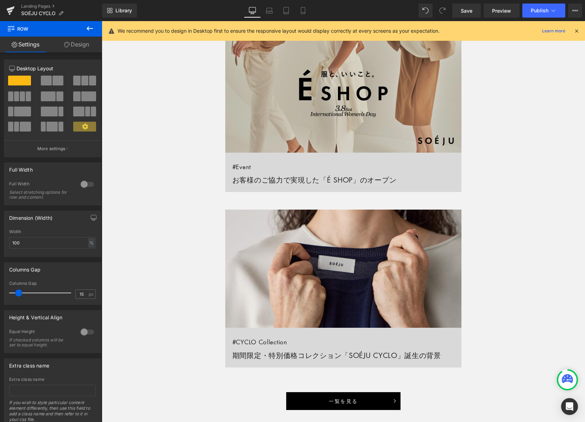
scroll to position [748, 0]
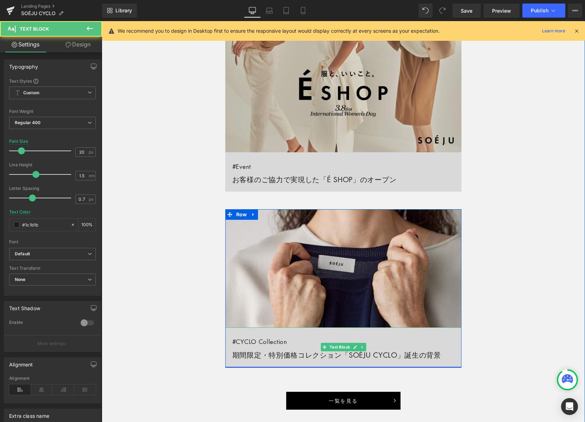
click at [370, 354] on link "#CYCLO Collection 期間限定・特別価格コレクション「SOÉJU CYCLO」誕生の背景" at bounding box center [343, 347] width 236 height 40
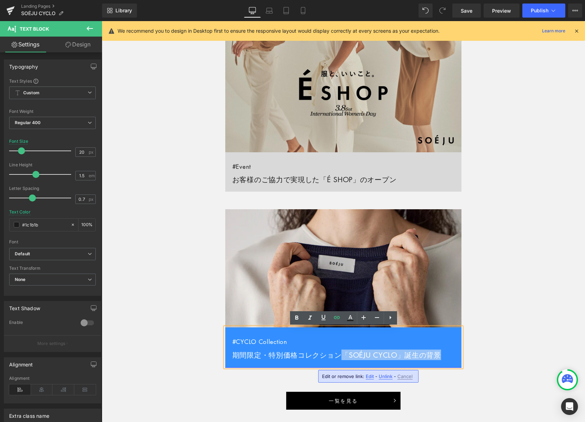
drag, startPoint x: 346, startPoint y: 355, endPoint x: 443, endPoint y: 357, distance: 97.5
click at [443, 357] on link "#CYCLO Collection 期間限定・特別価格コレクション「SOÉJU CYCLO」誕生の背景" at bounding box center [343, 347] width 236 height 40
copy link "「SOÉJU CYCLO」誕生の背景"
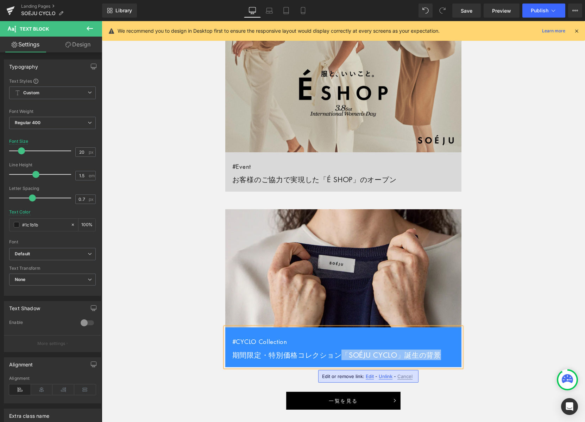
click at [158, 196] on div "Reflect Heading 学び、考えを深める活動の記録 Text Block Row Image #Product Continewと協業し追求したい残…" at bounding box center [343, 114] width 483 height 590
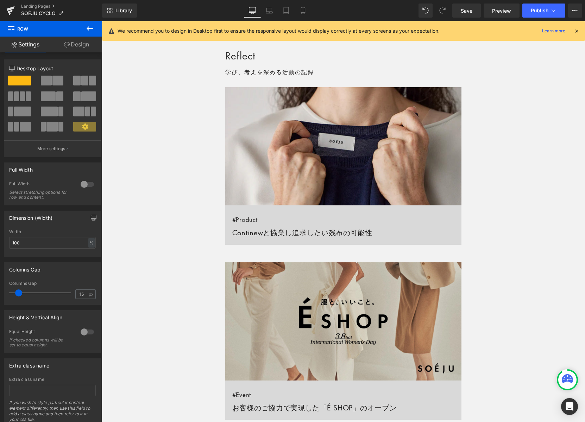
scroll to position [513, 0]
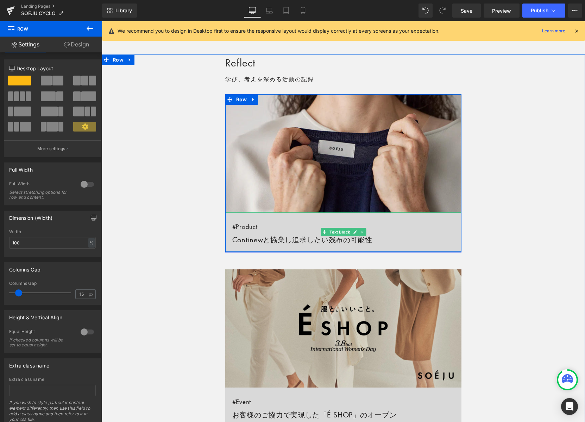
drag, startPoint x: 300, startPoint y: 238, endPoint x: 288, endPoint y: 238, distance: 11.3
click at [300, 238] on link "#Product Continewと協業し追求したい残布の可能性" at bounding box center [343, 232] width 236 height 40
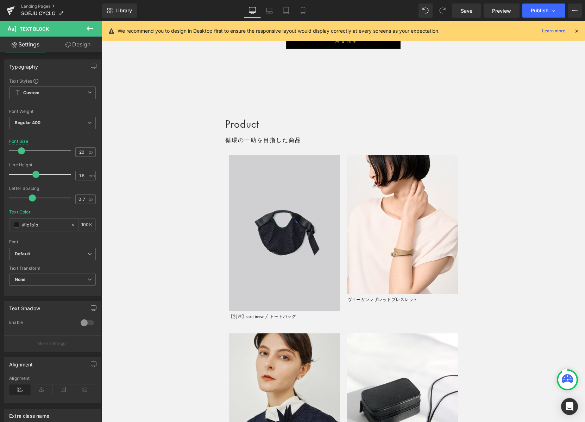
scroll to position [1112, 0]
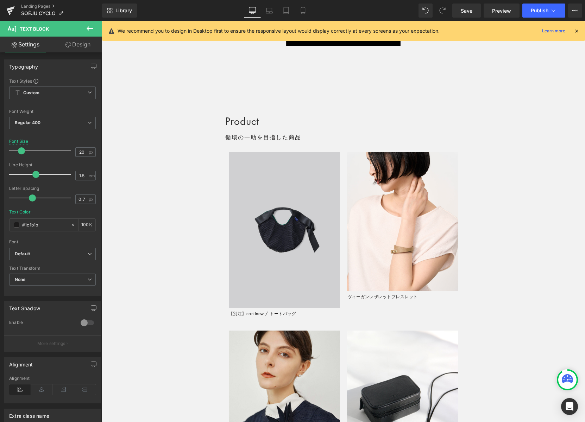
click at [238, 121] on div "Product Heading 循環の一助を目指した商品 Text Block Row" at bounding box center [343, 133] width 236 height 40
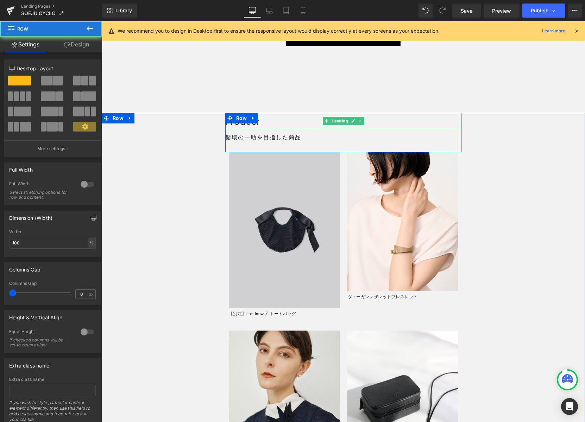
click at [277, 124] on h2 "Product" at bounding box center [343, 121] width 236 height 16
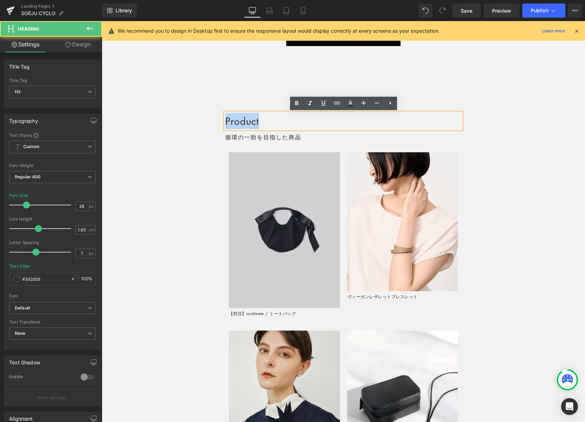
drag, startPoint x: 233, startPoint y: 120, endPoint x: 250, endPoint y: 125, distance: 17.8
click at [226, 120] on h2 "Product" at bounding box center [343, 121] width 236 height 16
copy h2 "Product"
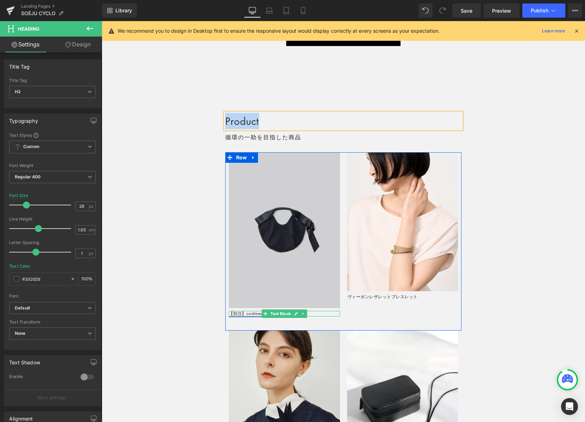
click at [295, 313] on icon at bounding box center [296, 314] width 4 height 4
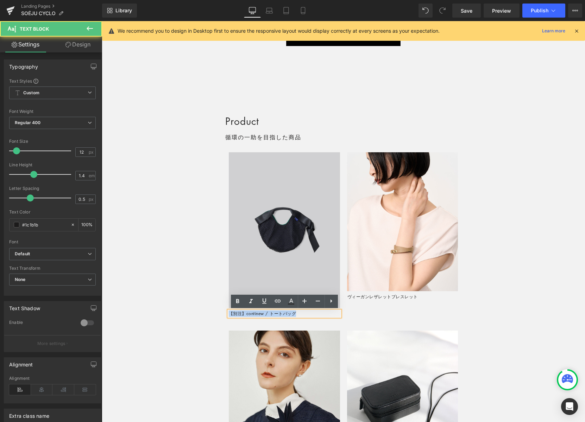
drag, startPoint x: 281, startPoint y: 314, endPoint x: 335, endPoint y: 310, distance: 54.0
click at [230, 312] on p "【別注】continew / トートバッグ" at bounding box center [284, 314] width 111 height 6
copy link "【別注】continew / トートバッグ"
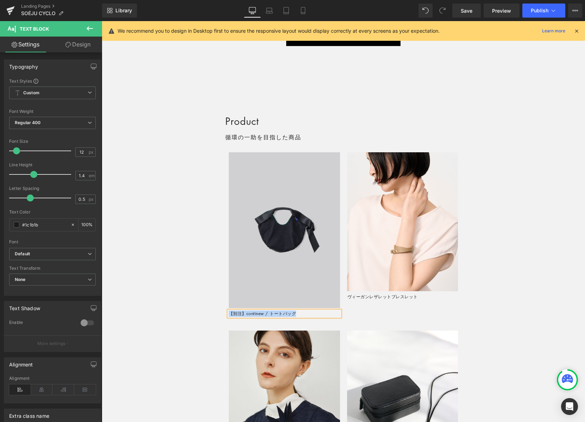
scroll to position [1113, 0]
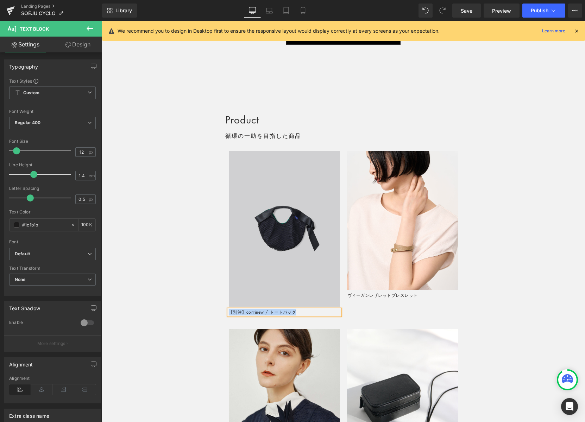
click at [312, 181] on img at bounding box center [284, 228] width 111 height 155
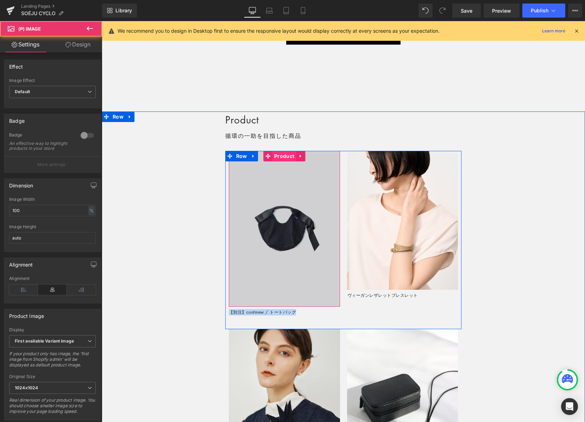
click at [290, 157] on span "Product" at bounding box center [284, 156] width 24 height 11
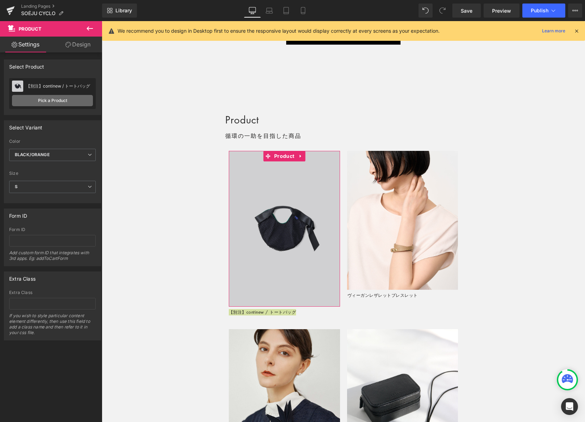
click at [68, 101] on link "Pick a Product" at bounding box center [52, 100] width 81 height 11
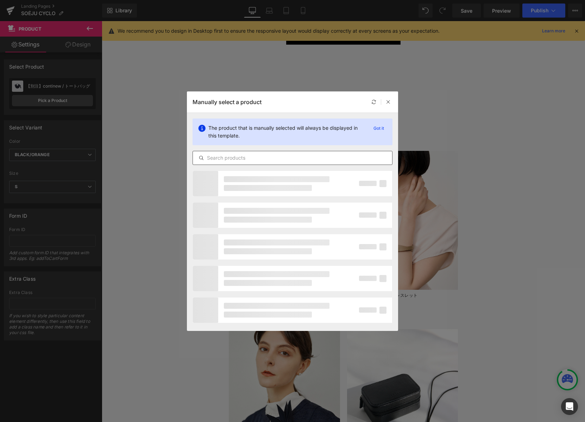
click at [237, 158] on input "text" at bounding box center [292, 158] width 199 height 8
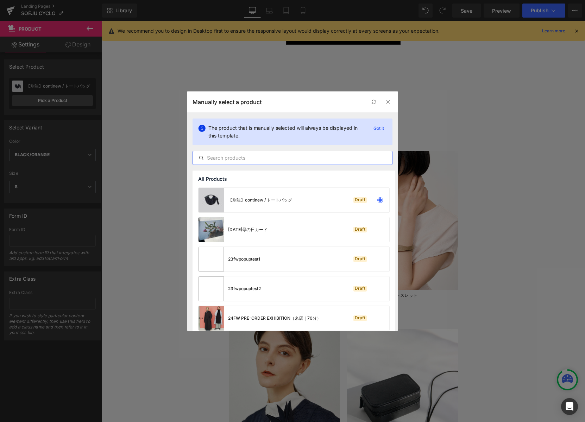
drag, startPoint x: 261, startPoint y: 257, endPoint x: 159, endPoint y: 236, distance: 103.8
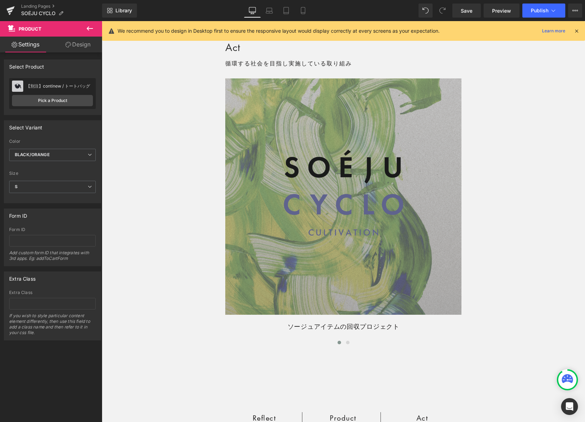
scroll to position [1815, 0]
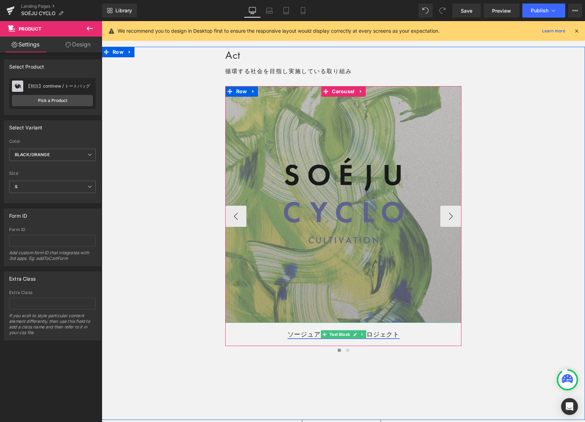
click at [294, 333] on link "ソージュアイテムの回収プロジェクト" at bounding box center [343, 334] width 112 height 8
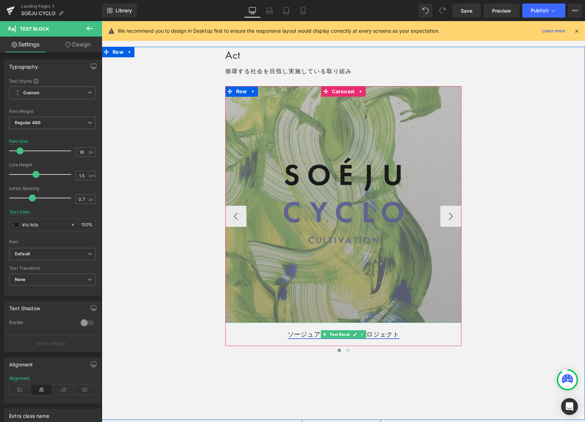
click at [355, 333] on icon at bounding box center [355, 335] width 4 height 4
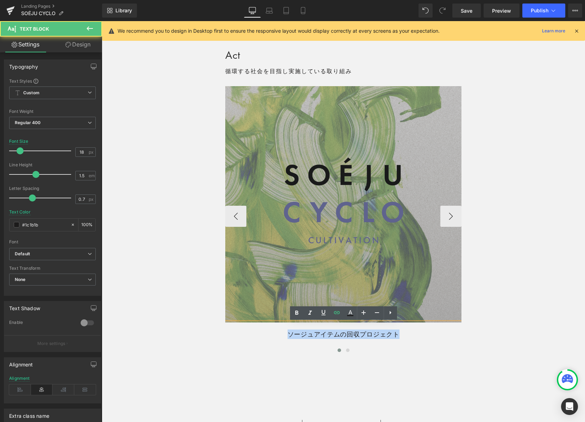
drag, startPoint x: 289, startPoint y: 333, endPoint x: 405, endPoint y: 337, distance: 116.5
click at [404, 337] on p "ソージュアイテムの回収プロジェクト" at bounding box center [343, 334] width 236 height 9
copy link "ソージュアイテムの回収プロジェクト"
